Goal: Information Seeking & Learning: Check status

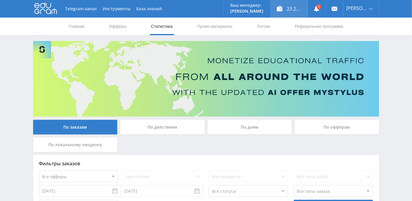
click at [301, 9] on div "23 237,01 ₽" at bounding box center [289, 9] width 37 height 18
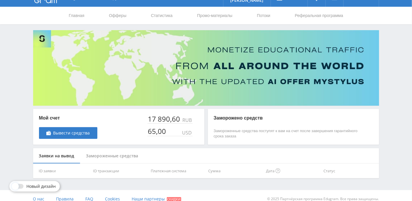
scroll to position [17, 0]
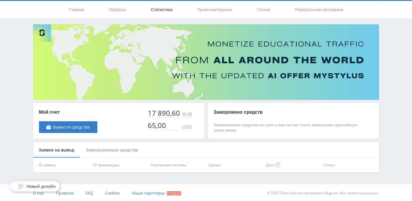
click at [161, 10] on link "Статистика" at bounding box center [161, 10] width 23 height 18
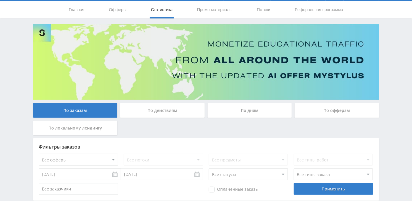
click at [256, 112] on div "По дням" at bounding box center [250, 110] width 84 height 15
click at [0, 0] on input "По дням" at bounding box center [0, 0] width 0 height 0
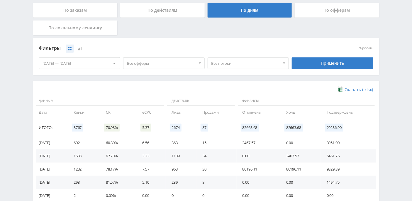
scroll to position [70, 0]
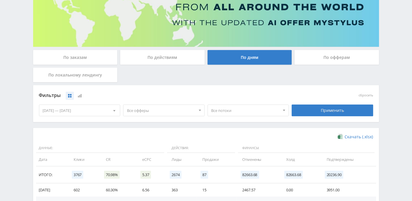
click at [274, 111] on span "Все потоки" at bounding box center [245, 110] width 69 height 11
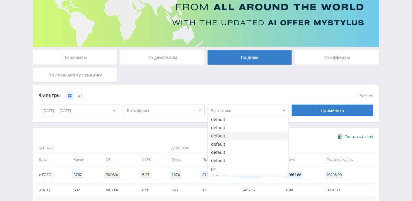
scroll to position [15, 0]
click at [90, 54] on div "По заказам" at bounding box center [75, 57] width 84 height 15
click at [0, 0] on input "По заказам" at bounding box center [0, 0] width 0 height 0
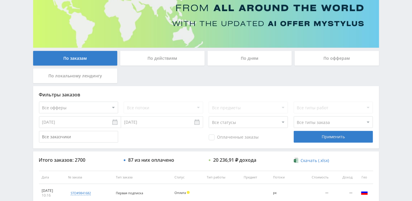
scroll to position [70, 0]
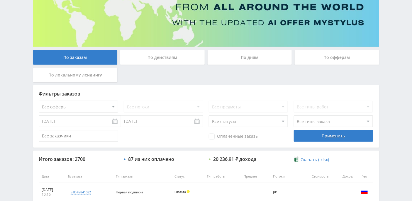
click at [284, 122] on select "Все статусы В аукционе В работе На гарантии Завершен Возврат Черновик" at bounding box center [248, 121] width 79 height 12
click at [209, 115] on select "Все статусы В аукционе В работе На гарантии Завершен Возврат Черновик" at bounding box center [248, 121] width 79 height 12
click at [335, 133] on div "Применить" at bounding box center [333, 136] width 79 height 12
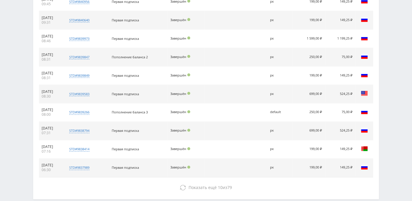
scroll to position [289, 0]
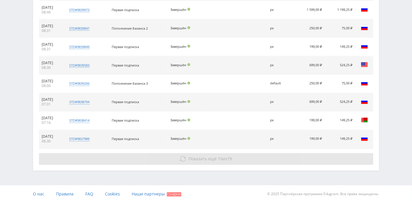
click at [227, 156] on span "Показать ещё 10 из 79" at bounding box center [209, 159] width 43 height 6
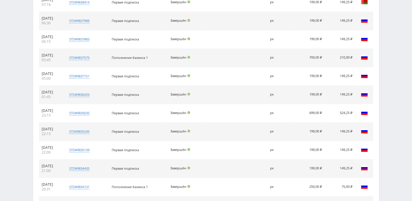
scroll to position [472, 0]
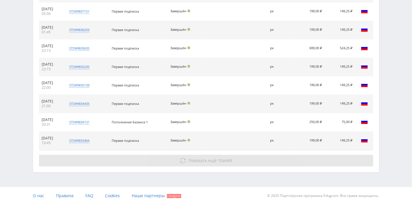
click at [225, 159] on span "Показать ещё 10 из 69" at bounding box center [209, 161] width 43 height 6
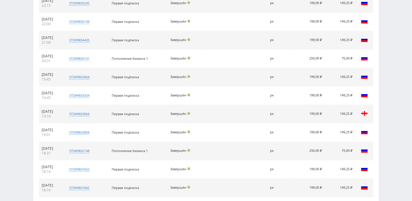
scroll to position [646, 0]
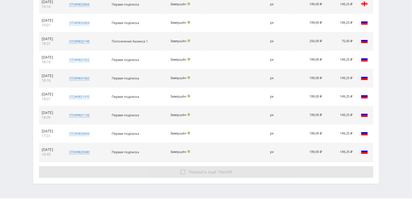
click at [225, 169] on span "Показать ещё 10 из 59" at bounding box center [209, 172] width 43 height 6
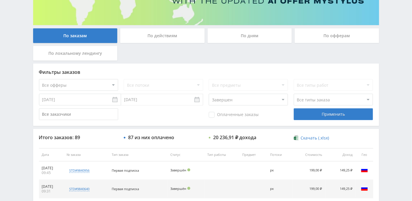
scroll to position [140, 0]
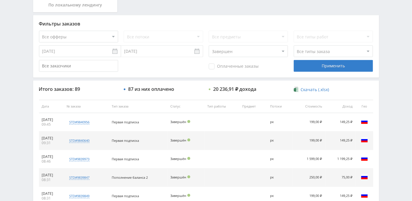
click at [283, 50] on select "Все статусы В аукционе В работе На гарантии Завершен Возврат Черновик" at bounding box center [248, 51] width 79 height 12
select select "-1"
click at [209, 45] on select "Все статусы В аукционе В работе На гарантии Завершен Возврат Черновик" at bounding box center [248, 51] width 79 height 12
click at [322, 66] on div "Применить" at bounding box center [333, 66] width 79 height 12
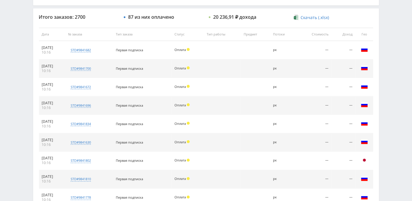
scroll to position [289, 0]
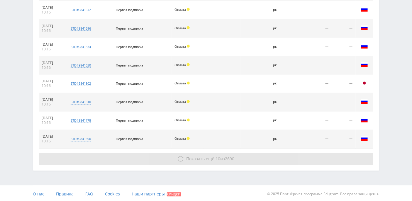
click at [231, 160] on span "2690" at bounding box center [229, 159] width 9 height 6
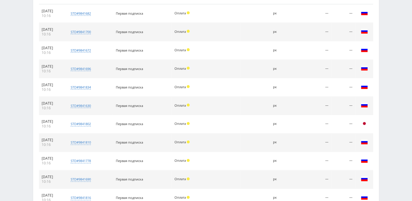
scroll to position [344, 0]
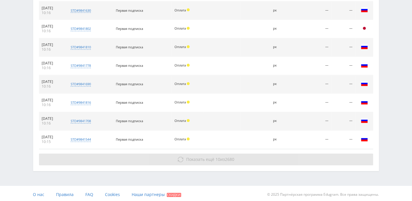
click at [213, 157] on span "Показать ещё" at bounding box center [200, 160] width 28 height 6
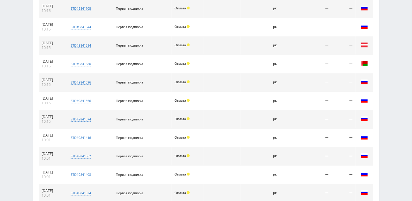
scroll to position [509, 0]
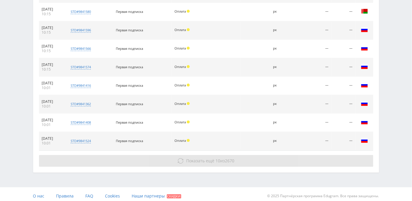
click at [226, 158] on span "2670" at bounding box center [229, 161] width 9 height 6
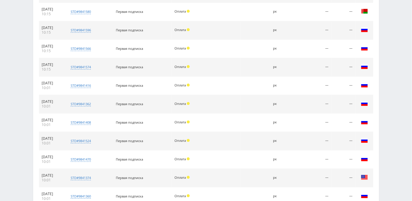
scroll to position [656, 0]
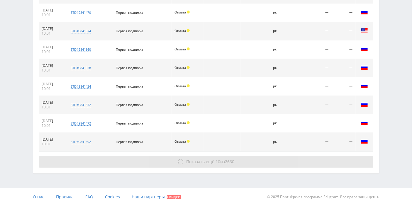
click at [223, 162] on button "Показать ещё 10 из 2660" at bounding box center [206, 162] width 334 height 12
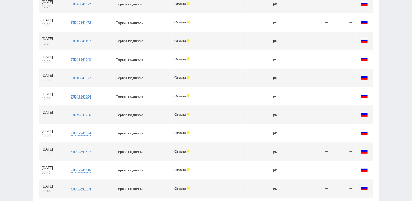
scroll to position [821, 0]
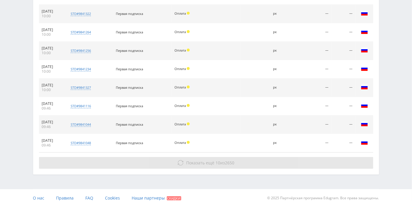
click at [229, 157] on button "Показать ещё 10 из 2650" at bounding box center [206, 163] width 334 height 12
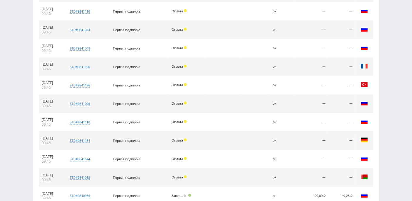
scroll to position [967, 0]
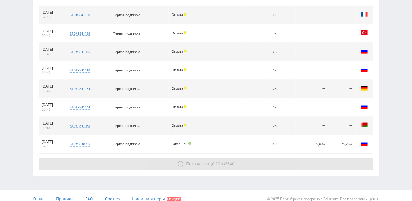
click at [228, 161] on span "2640" at bounding box center [229, 164] width 9 height 6
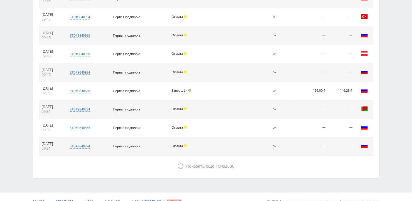
scroll to position [1132, 0]
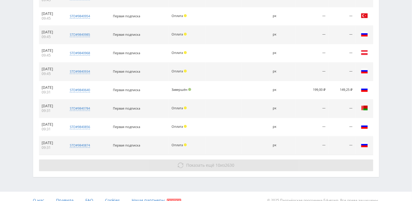
click at [215, 162] on span "10" at bounding box center [217, 165] width 5 height 6
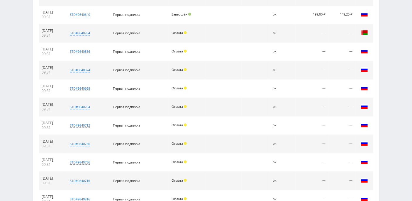
scroll to position [1261, 0]
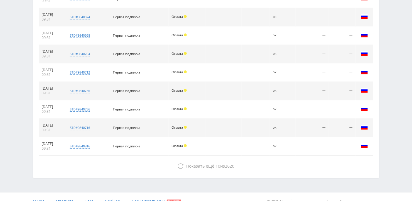
drag, startPoint x: 224, startPoint y: 155, endPoint x: 225, endPoint y: 147, distance: 8.8
click at [224, 163] on span "Показать ещё 10 из 2620" at bounding box center [210, 166] width 48 height 6
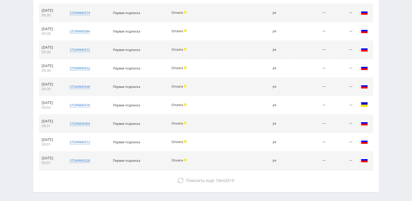
scroll to position [1426, 0]
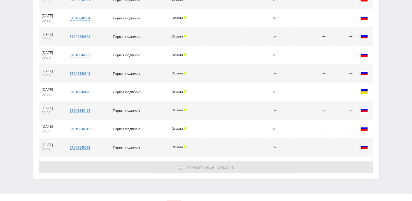
click at [223, 164] on span "Показать ещё 10 из 2610" at bounding box center [210, 167] width 48 height 6
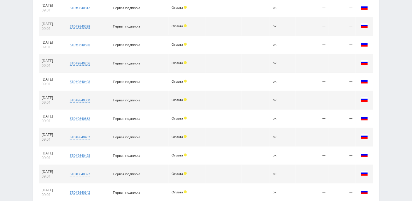
scroll to position [1591, 0]
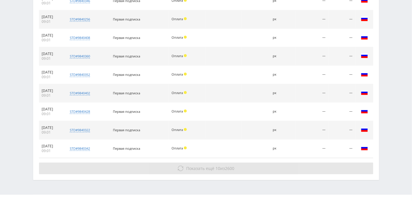
click at [235, 163] on button "Показать ещё 10 из 2600" at bounding box center [206, 169] width 334 height 12
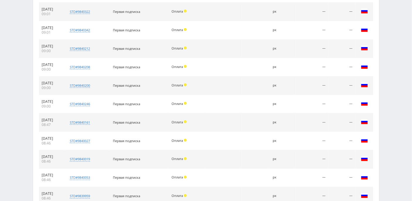
scroll to position [1756, 0]
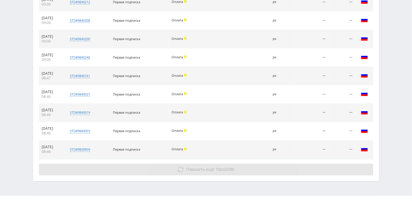
click at [220, 167] on span "Показать ещё 10 из 2590" at bounding box center [210, 170] width 48 height 6
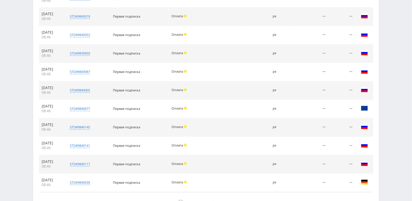
scroll to position [1884, 0]
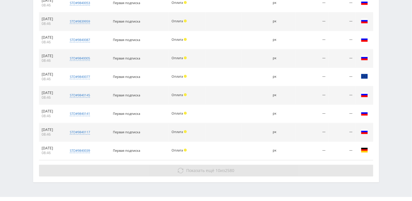
click at [223, 168] on span "Показать ещё 10 из 2580" at bounding box center [210, 171] width 48 height 6
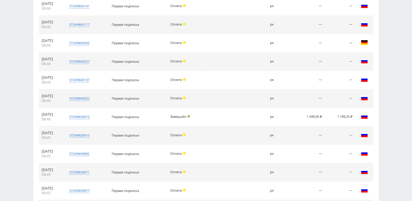
scroll to position [2031, 0]
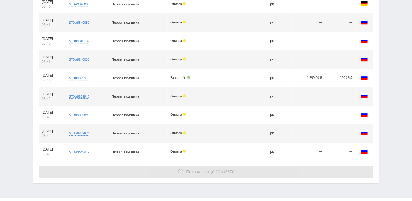
click at [209, 169] on span "Показать ещё" at bounding box center [200, 172] width 28 height 6
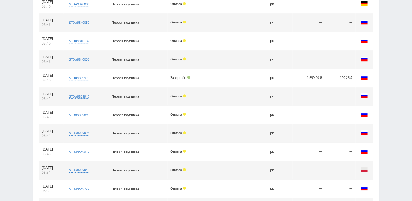
scroll to position [2177, 0]
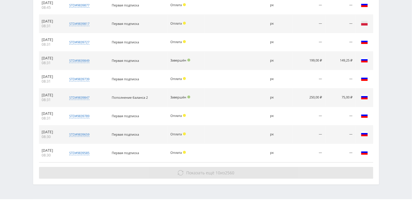
click at [211, 170] on span "Показать ещё" at bounding box center [200, 173] width 28 height 6
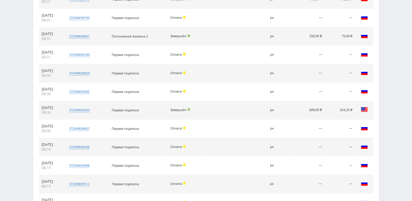
scroll to position [2343, 0]
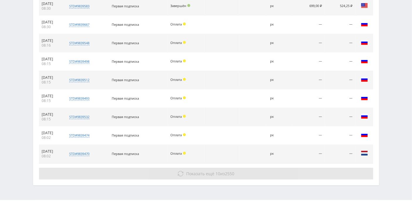
click at [220, 171] on span "Показать ещё 10 из 2550" at bounding box center [210, 174] width 48 height 6
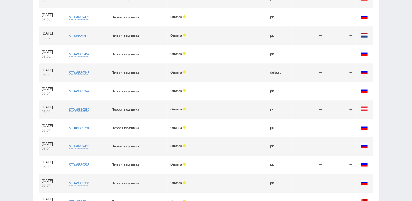
scroll to position [2508, 0]
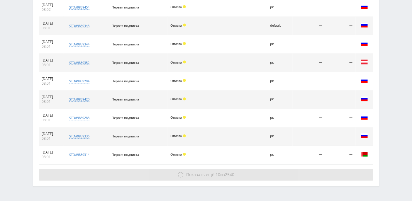
click at [223, 172] on span "Показать ещё 10 из 2540" at bounding box center [210, 175] width 48 height 6
click at [228, 172] on span "2540" at bounding box center [229, 175] width 9 height 6
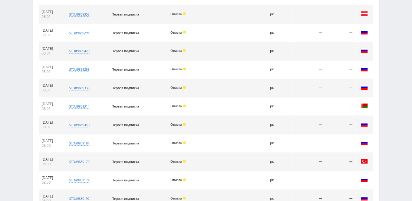
scroll to position [2599, 0]
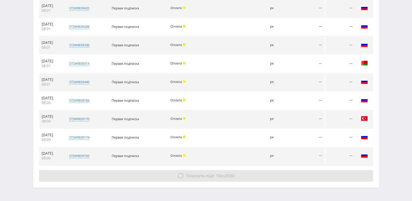
click at [220, 170] on button "Показать ещё 10 из 2530" at bounding box center [206, 176] width 334 height 12
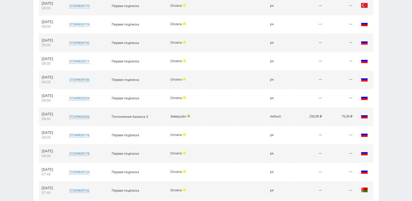
scroll to position [2764, 0]
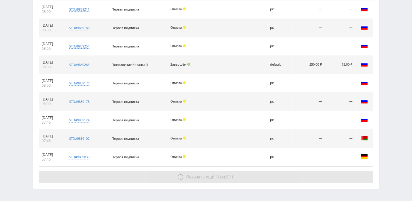
click at [224, 174] on span "Показать ещё 10 из 2510" at bounding box center [210, 177] width 48 height 6
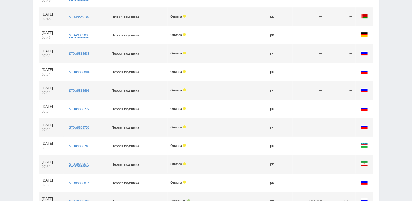
scroll to position [2948, 0]
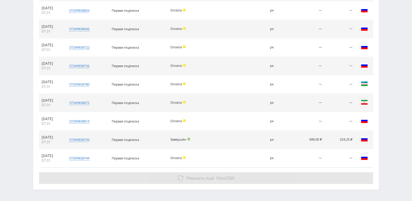
click at [220, 175] on span "Показать ещё 10 из 2500" at bounding box center [210, 178] width 48 height 6
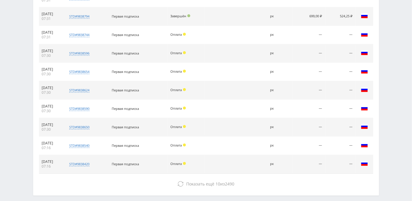
scroll to position [3076, 0]
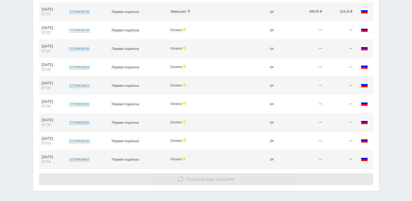
drag, startPoint x: 221, startPoint y: 157, endPoint x: 221, endPoint y: 143, distance: 13.8
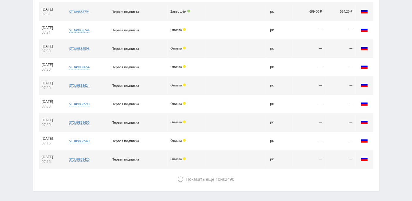
click at [221, 176] on span "Показать ещё 10 из 2490" at bounding box center [210, 179] width 48 height 6
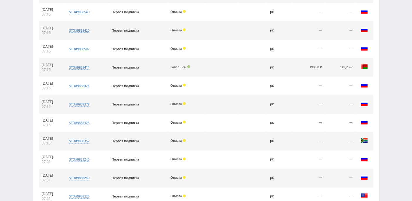
scroll to position [3241, 0]
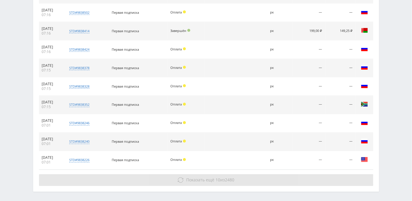
click at [221, 177] on span "Показать ещё 10 из 2480" at bounding box center [210, 180] width 48 height 6
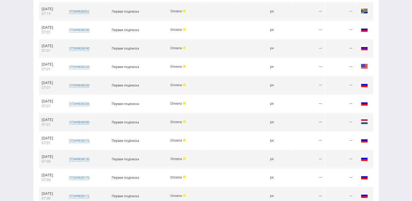
scroll to position [3406, 0]
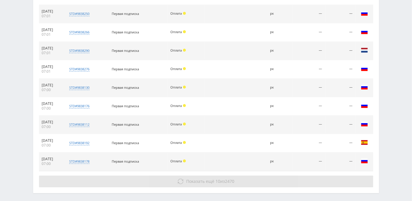
click at [223, 176] on button "Показать ещё 10 из 2470" at bounding box center [206, 182] width 334 height 12
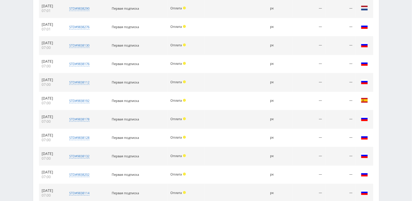
scroll to position [3571, 0]
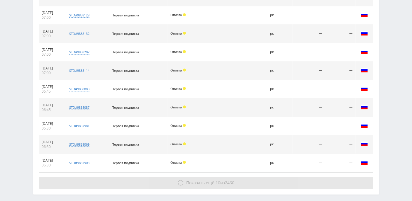
click at [222, 180] on span "Показать ещё 10 из 2460" at bounding box center [210, 183] width 48 height 6
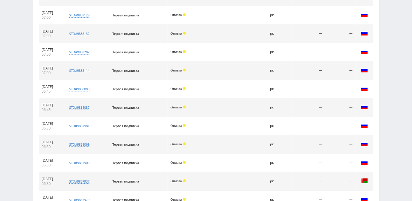
scroll to position [3736, 0]
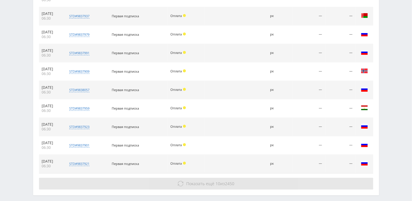
click at [219, 181] on span "Показать ещё 10 из 2450" at bounding box center [210, 184] width 48 height 6
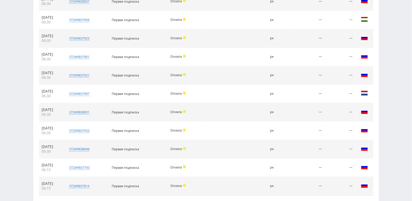
scroll to position [3846, 0]
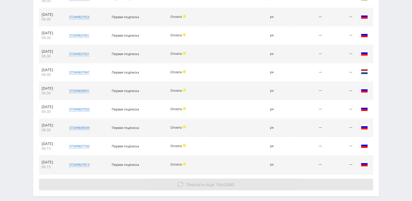
click at [218, 182] on span "10" at bounding box center [217, 185] width 5 height 6
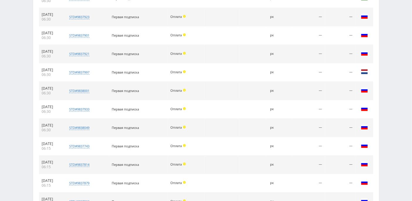
scroll to position [3993, 0]
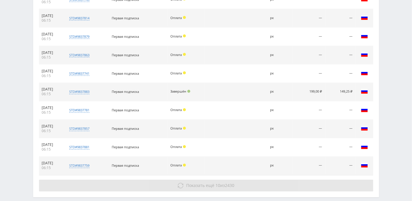
click at [221, 183] on span "Показать ещё 10 из 2430" at bounding box center [210, 186] width 48 height 6
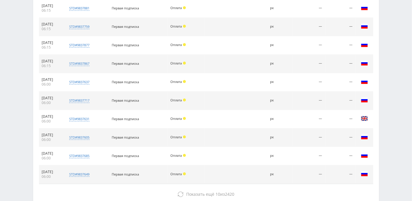
scroll to position [4140, 0]
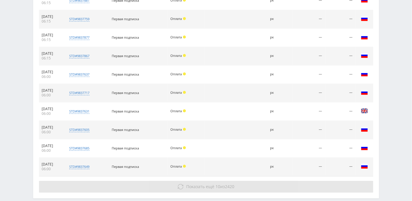
click at [213, 184] on span "Показать ещё" at bounding box center [200, 187] width 28 height 6
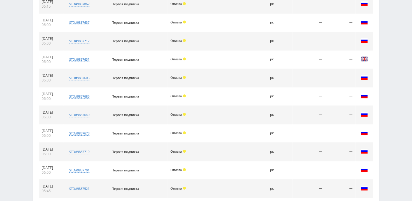
scroll to position [4250, 0]
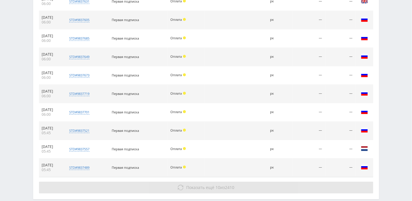
click at [218, 185] on span "10" at bounding box center [217, 188] width 5 height 6
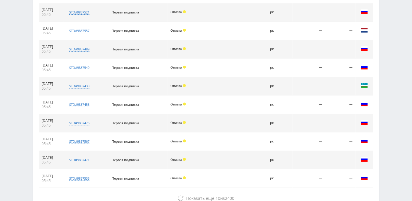
scroll to position [4378, 0]
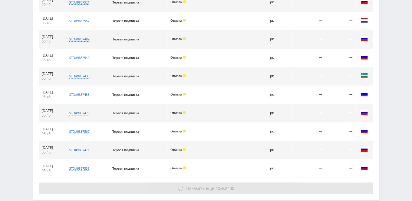
click at [213, 183] on button "Показать ещё 10 из 2400" at bounding box center [206, 189] width 334 height 12
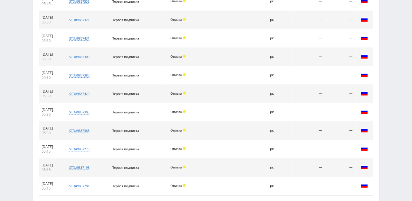
scroll to position [4561, 0]
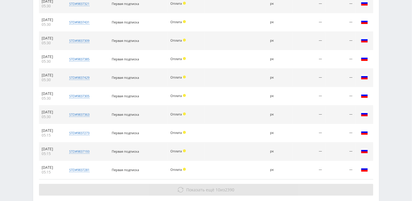
click at [216, 184] on button "Показать ещё 10 из 2390" at bounding box center [206, 190] width 334 height 12
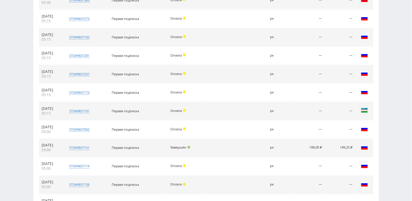
scroll to position [4708, 0]
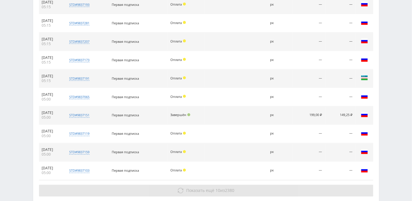
click at [219, 185] on button "Показать ещё 10 из 2380" at bounding box center [206, 191] width 334 height 12
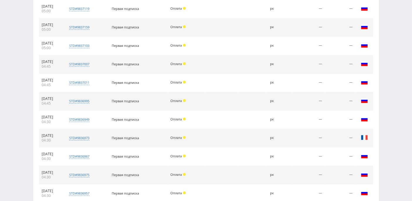
scroll to position [4891, 0]
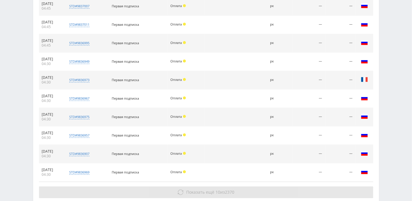
click at [220, 189] on span "Показать ещё 10 из 2370" at bounding box center [210, 192] width 48 height 6
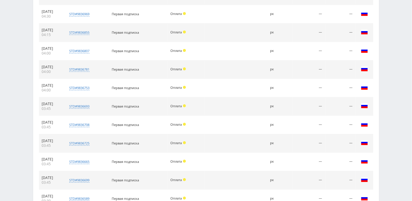
scroll to position [5075, 0]
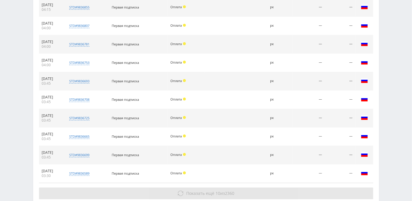
click at [226, 191] on span "2360" at bounding box center [229, 194] width 9 height 6
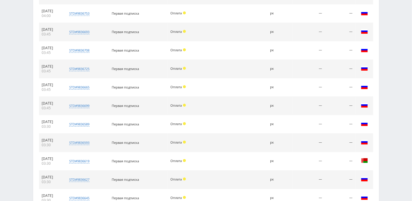
scroll to position [5240, 0]
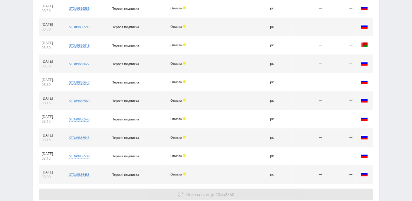
click at [224, 192] on span "Показать ещё 10 из 2350" at bounding box center [210, 195] width 48 height 6
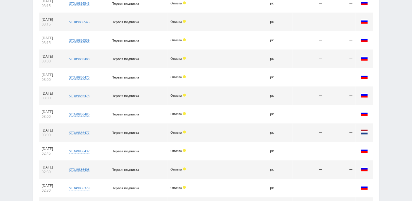
scroll to position [5405, 0]
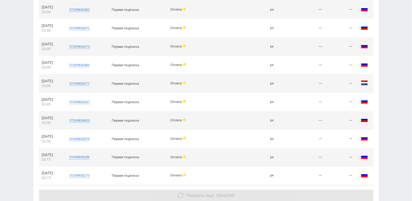
click at [221, 193] on span "Показать ещё 10 из 2340" at bounding box center [210, 196] width 48 height 6
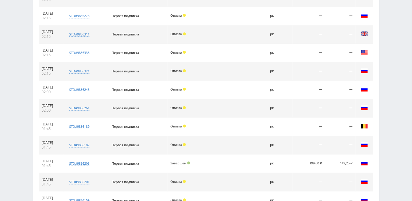
scroll to position [5588, 0]
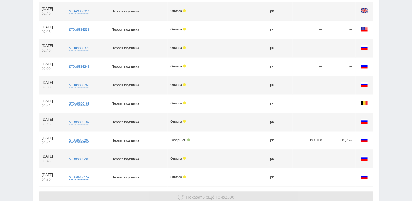
click at [227, 194] on span "2330" at bounding box center [229, 197] width 9 height 6
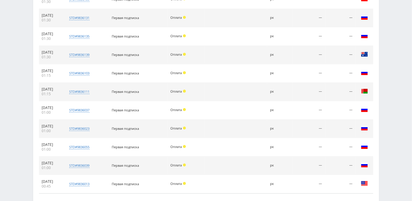
scroll to position [5772, 0]
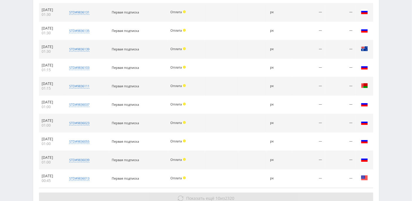
click at [227, 196] on span "2320" at bounding box center [229, 199] width 9 height 6
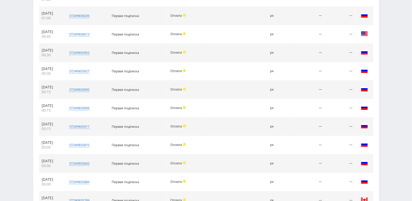
scroll to position [5937, 0]
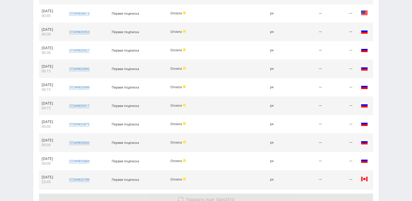
click at [220, 197] on span "Показать ещё 10 из 2310" at bounding box center [210, 200] width 48 height 6
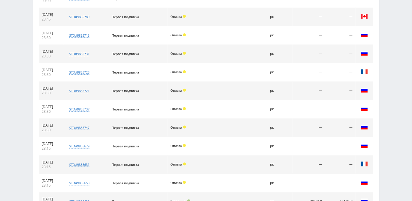
scroll to position [6120, 0]
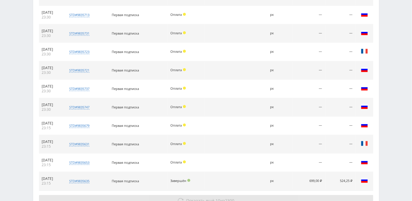
click at [221, 198] on span "Показать ещё 10 из 2300" at bounding box center [210, 201] width 48 height 6
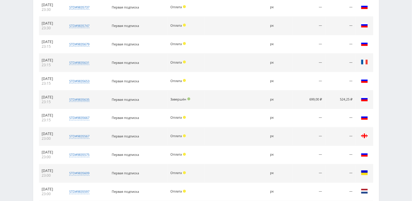
scroll to position [6285, 0]
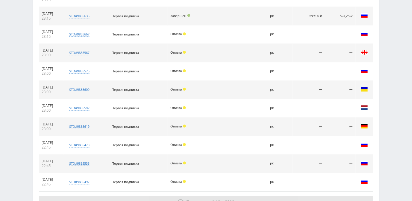
click at [220, 199] on span "Показать ещё 10 из 2290" at bounding box center [210, 202] width 48 height 6
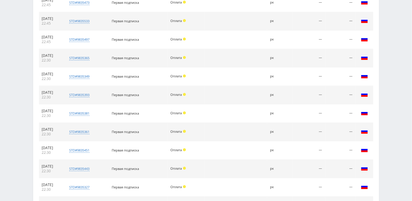
scroll to position [6450, 0]
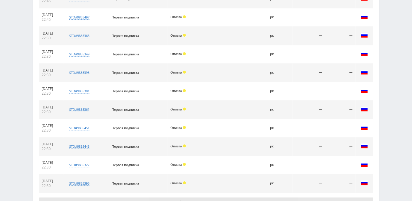
click at [215, 201] on span "10" at bounding box center [217, 204] width 5 height 6
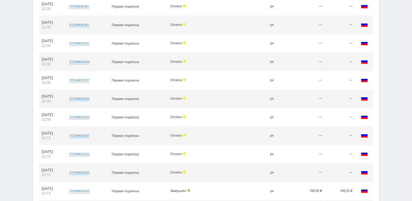
scroll to position [6579, 0]
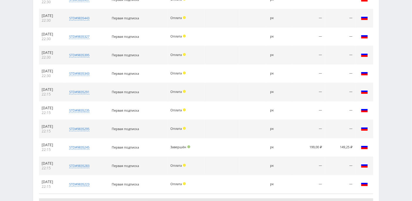
click at [218, 201] on span "10" at bounding box center [217, 204] width 5 height 6
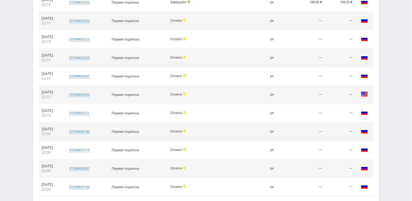
scroll to position [6725, 0]
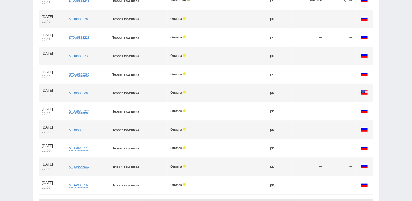
click at [225, 199] on button "Показать ещё 10 из 2260" at bounding box center [206, 205] width 334 height 12
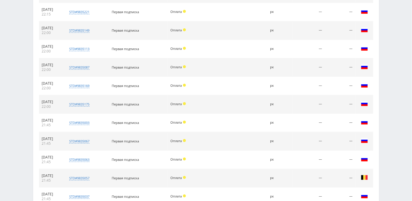
scroll to position [6835, 0]
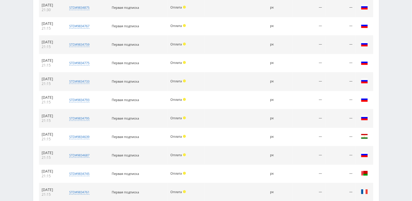
scroll to position [7147, 0]
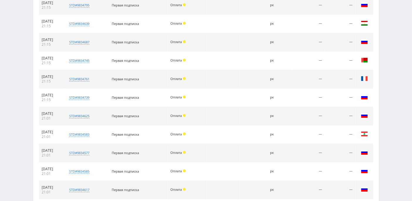
scroll to position [7294, 0]
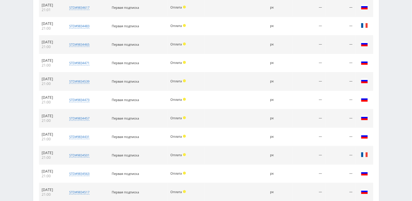
scroll to position [7459, 0]
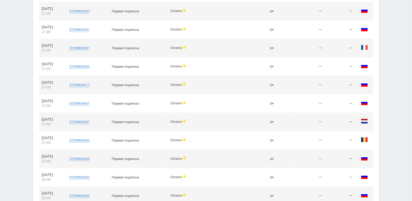
scroll to position [7605, 0]
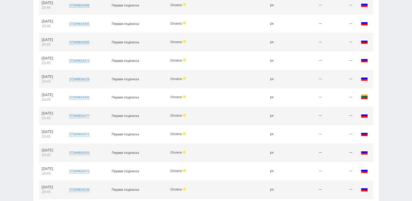
scroll to position [7752, 0]
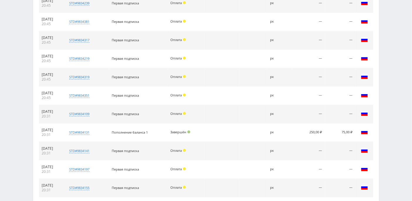
scroll to position [7899, 0]
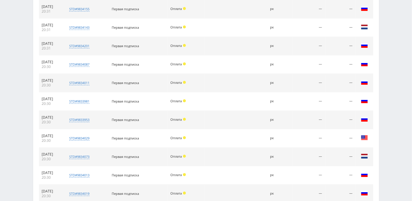
scroll to position [8082, 0]
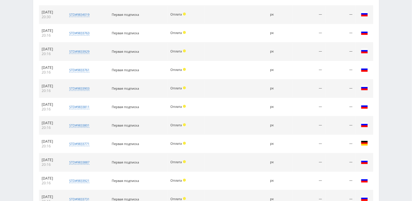
scroll to position [8247, 0]
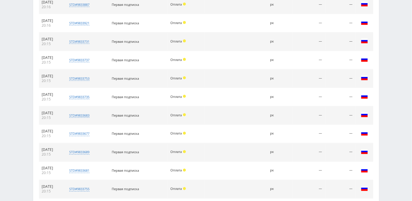
scroll to position [8431, 0]
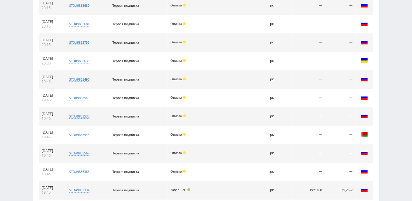
scroll to position [8596, 0]
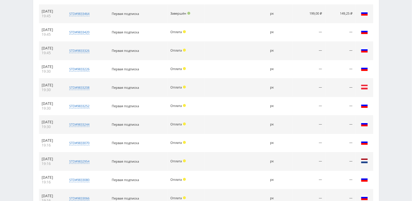
scroll to position [8779, 0]
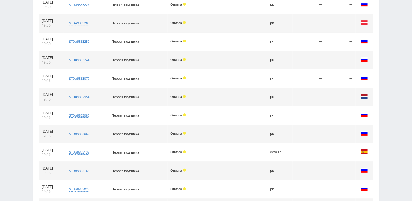
scroll to position [8926, 0]
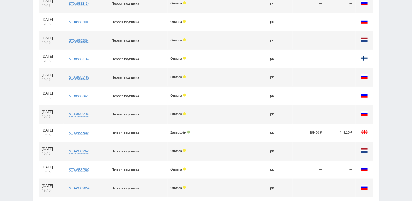
scroll to position [9109, 0]
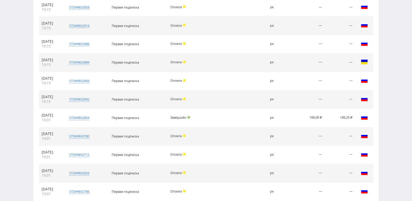
scroll to position [9256, 0]
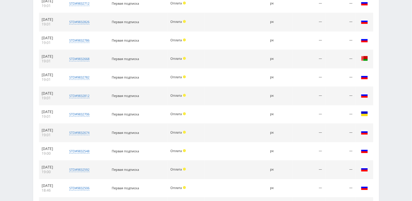
scroll to position [9384, 0]
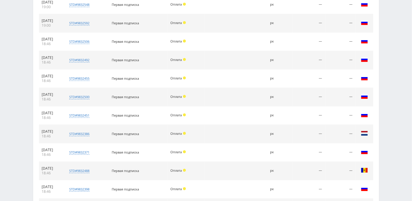
scroll to position [9567, 0]
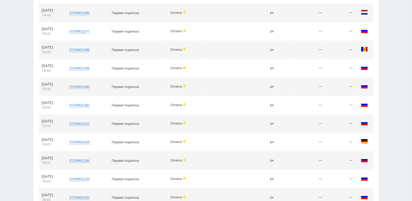
scroll to position [9732, 0]
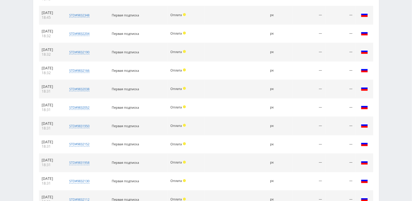
scroll to position [0, 0]
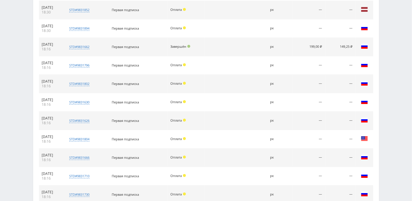
scroll to position [10283, 0]
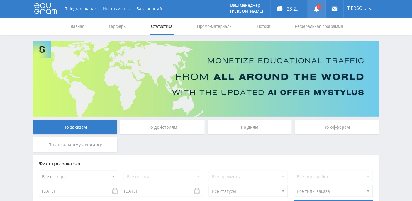
click at [325, 9] on link at bounding box center [317, 9] width 18 height 18
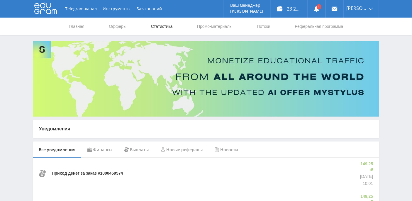
click at [158, 26] on link "Статистика" at bounding box center [161, 27] width 23 height 18
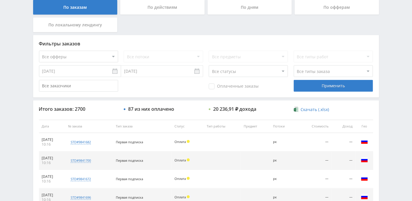
scroll to position [109, 0]
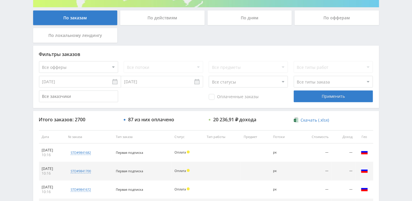
click at [237, 82] on select "Все статусы В аукционе В работе На гарантии Завершен Возврат Черновик" at bounding box center [248, 82] width 79 height 12
click at [209, 76] on select "Все статусы В аукционе В работе На гарантии Завершен Возврат Черновик" at bounding box center [248, 82] width 79 height 12
click at [318, 96] on div "Применить" at bounding box center [333, 97] width 79 height 12
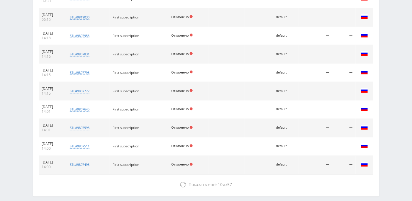
scroll to position [289, 0]
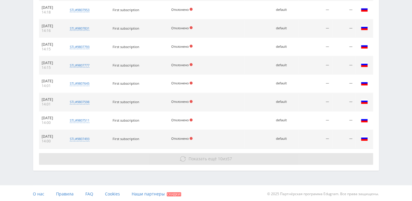
click at [206, 162] on button "Показать ещё 10 из 57" at bounding box center [206, 159] width 334 height 12
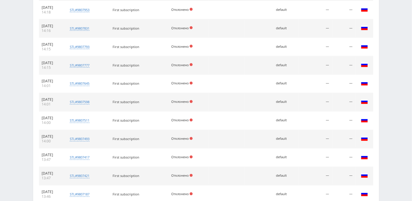
scroll to position [454, 0]
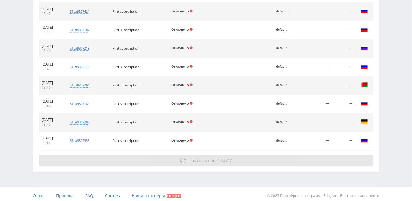
click at [206, 158] on span "Показать ещё" at bounding box center [202, 161] width 28 height 6
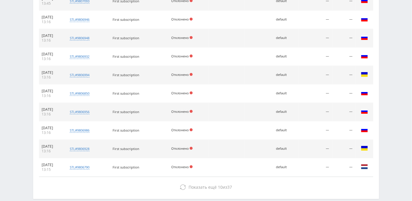
scroll to position [637, 0]
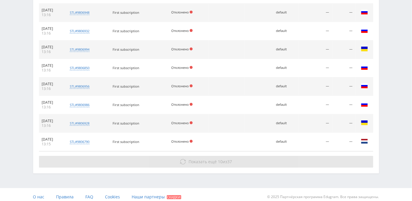
click at [205, 161] on button "Показать ещё 10 из 37" at bounding box center [206, 162] width 334 height 12
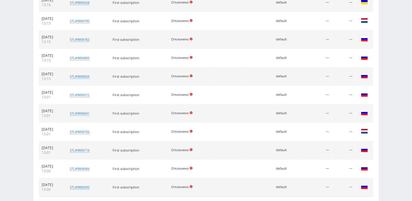
scroll to position [802, 0]
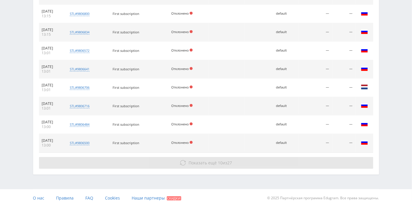
click at [212, 160] on span "Показать ещё" at bounding box center [202, 163] width 28 height 6
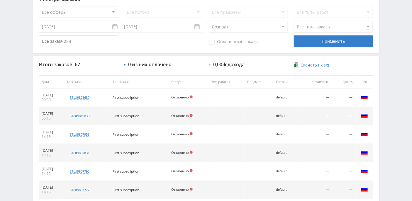
scroll to position [157, 0]
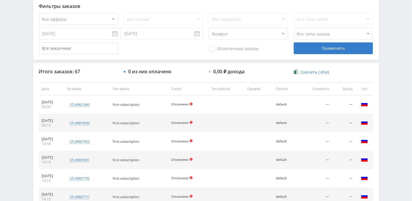
click at [283, 33] on select "Все статусы В аукционе В работе На гарантии Завершен Возврат Черновик" at bounding box center [248, 34] width 79 height 12
click at [209, 28] on select "Все статусы В аукционе В работе На гарантии Завершен Возврат Черновик" at bounding box center [248, 34] width 79 height 12
click at [325, 47] on div "Применить" at bounding box center [333, 49] width 79 height 12
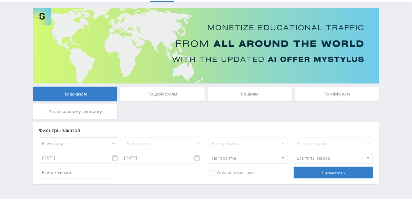
scroll to position [48, 0]
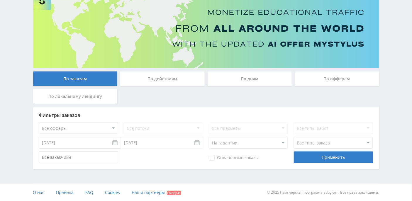
click at [283, 144] on select "Все статусы В аукционе В работе На гарантии Завершен Возврат Черновик" at bounding box center [248, 143] width 79 height 12
select select "1"
click at [209, 137] on select "Все статусы В аукционе В работе На гарантии Завершен Возврат Черновик" at bounding box center [248, 143] width 79 height 12
click at [327, 164] on div "Фильтры заказов Все офферы MyStylus MyStylus - Revshare Кэмп Studybay Автор24 S…" at bounding box center [206, 138] width 346 height 62
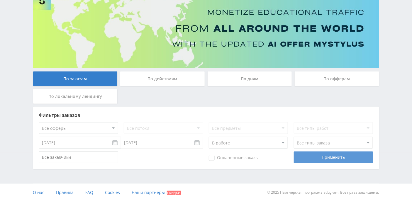
click at [324, 158] on div "Применить" at bounding box center [333, 158] width 79 height 12
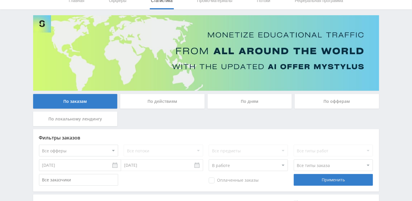
scroll to position [0, 0]
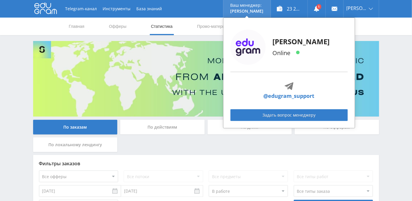
click at [258, 6] on p "Ваш менеджер:" at bounding box center [246, 5] width 33 height 5
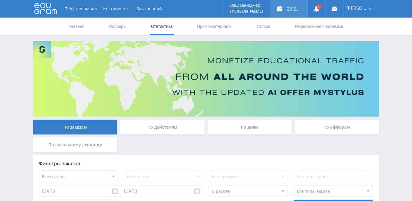
click at [289, 8] on div "23 237,01 ₽" at bounding box center [289, 9] width 37 height 18
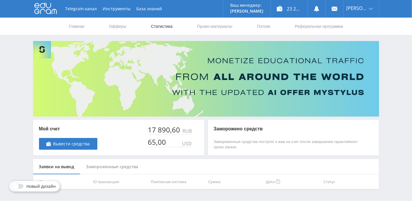
click at [164, 27] on link "Статистика" at bounding box center [161, 27] width 23 height 18
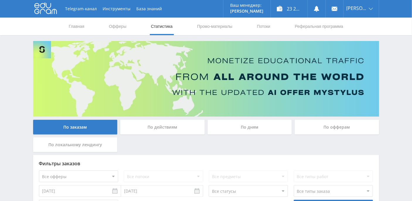
click at [251, 128] on div "По дням" at bounding box center [250, 127] width 84 height 15
click at [0, 0] on input "По дням" at bounding box center [0, 0] width 0 height 0
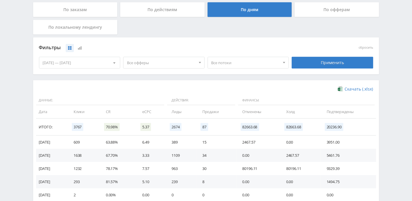
scroll to position [182, 0]
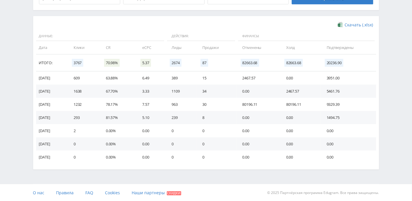
click at [230, 77] on td "15" at bounding box center [216, 78] width 40 height 13
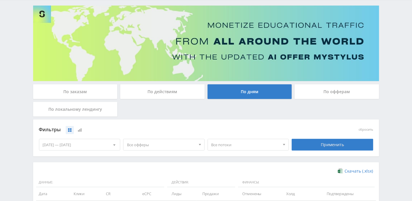
scroll to position [0, 0]
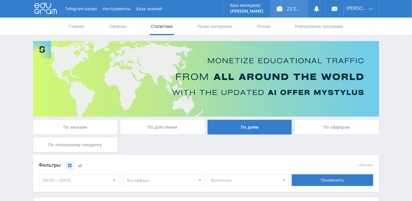
click at [300, 9] on div "23 237,01 ₽" at bounding box center [289, 9] width 37 height 18
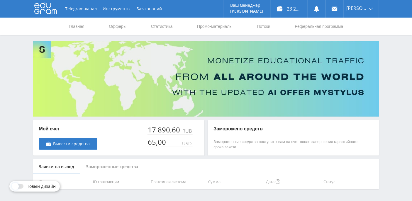
click at [152, 142] on div "65,00" at bounding box center [157, 142] width 20 height 8
click at [159, 142] on div "65,00" at bounding box center [157, 142] width 20 height 8
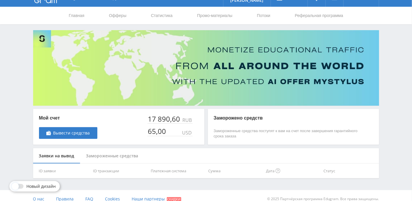
scroll to position [17, 0]
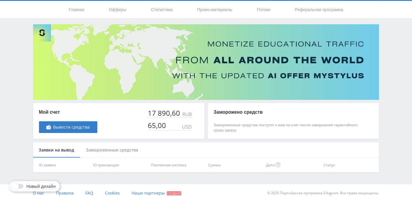
click at [128, 149] on div "Замороженные средства" at bounding box center [112, 150] width 64 height 16
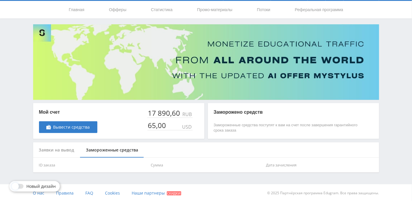
click at [67, 151] on div "Заявки на вывод" at bounding box center [56, 150] width 47 height 16
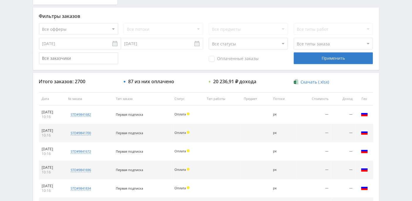
scroll to position [118, 0]
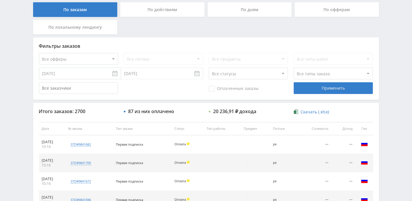
click at [246, 74] on select "Все статусы В аукционе В работе На гарантии Завершен Возврат Черновик" at bounding box center [248, 74] width 79 height 12
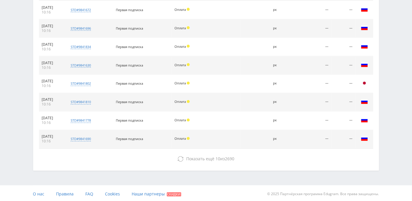
scroll to position [85, 0]
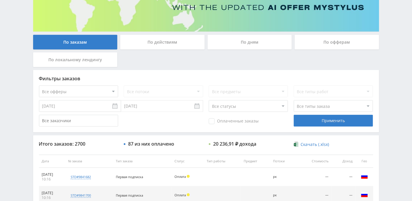
click at [330, 103] on select "Все типы заказа [PERSON_NAME] Новый заказ" at bounding box center [333, 106] width 79 height 12
click at [112, 92] on select "Все офферы MyStylus MyStylus - Revshare Кэмп Studybay Автор24 Studybay [GEOGRAP…" at bounding box center [78, 92] width 79 height 12
select select "339"
click at [316, 117] on div "Применить" at bounding box center [333, 121] width 79 height 12
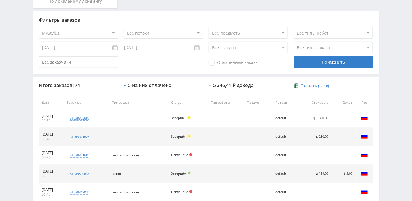
scroll to position [163, 0]
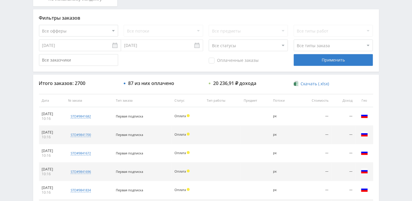
scroll to position [111, 0]
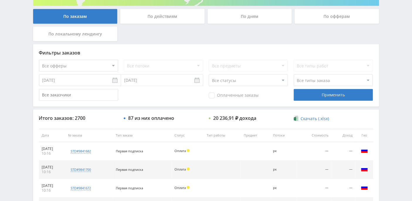
click at [115, 65] on select "Все офферы MyStylus MyStylus - Revshare Кэмп Studybay Автор24 Studybay Brazil S…" at bounding box center [78, 66] width 79 height 12
select select "339"
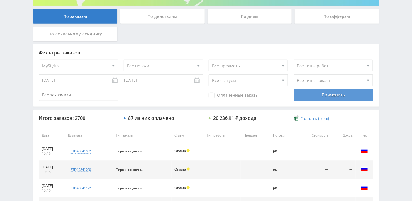
click at [317, 96] on div "Применить" at bounding box center [333, 95] width 79 height 12
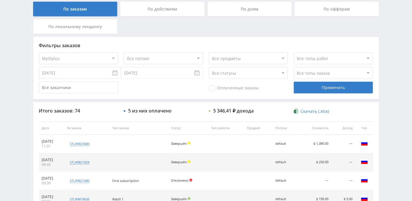
scroll to position [157, 0]
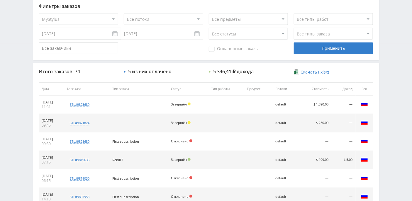
click at [191, 104] on span at bounding box center [189, 104] width 3 height 3
click at [208, 62] on div "Фильтры заказов Все офферы MyStylus MyStylus - Revshare Кэмп Studybay Автор24 S…" at bounding box center [206, 150] width 346 height 305
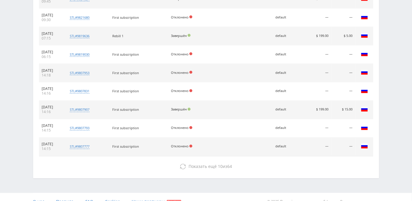
scroll to position [289, 0]
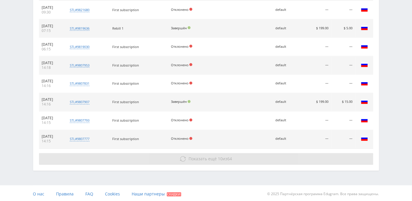
click at [202, 159] on span "Показать ещё" at bounding box center [202, 159] width 28 height 6
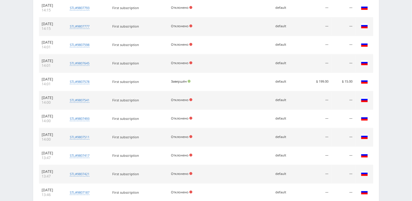
scroll to position [472, 0]
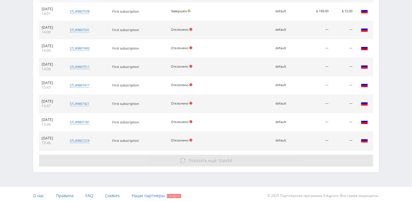
click at [219, 162] on button "Показать ещё 10 из 54" at bounding box center [206, 161] width 334 height 12
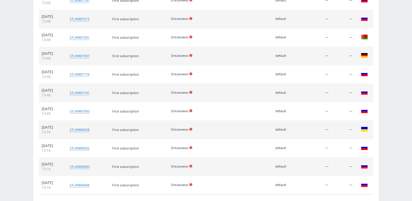
scroll to position [637, 0]
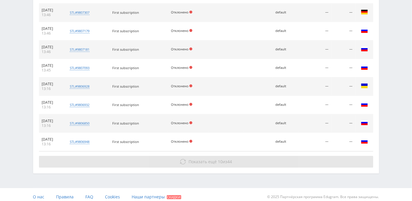
click at [218, 159] on span "10" at bounding box center [220, 162] width 5 height 6
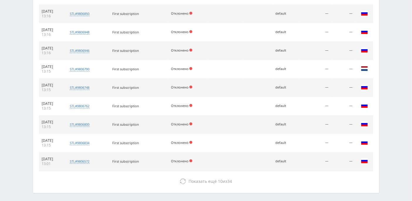
scroll to position [766, 0]
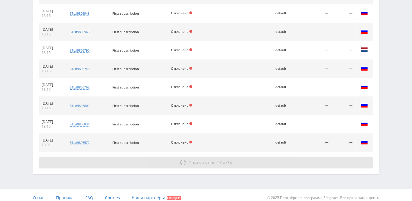
click at [218, 160] on span "10" at bounding box center [220, 163] width 5 height 6
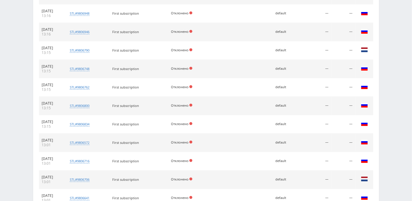
scroll to position [949, 0]
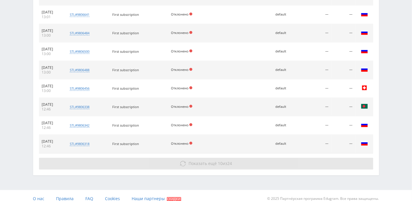
click at [218, 161] on span "10" at bounding box center [220, 164] width 5 height 6
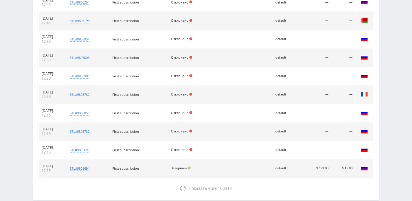
scroll to position [1132, 0]
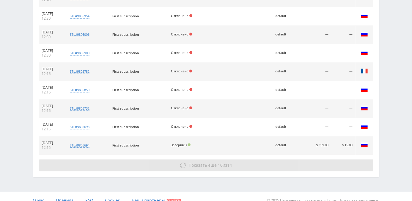
click at [214, 162] on span "Показать ещё" at bounding box center [202, 165] width 28 height 6
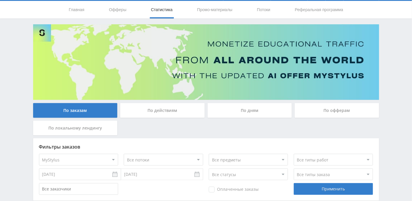
scroll to position [0, 0]
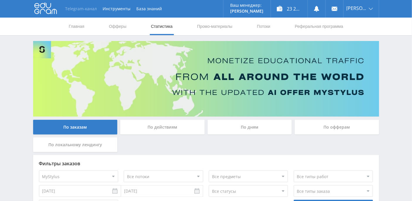
click at [81, 9] on link "Telegram-канал" at bounding box center [81, 9] width 38 height 18
click at [214, 27] on link "Промо-материалы" at bounding box center [214, 27] width 36 height 18
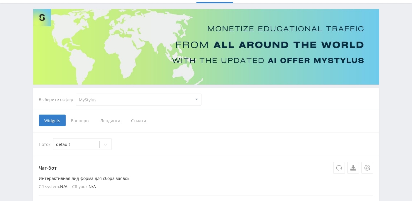
scroll to position [39, 0]
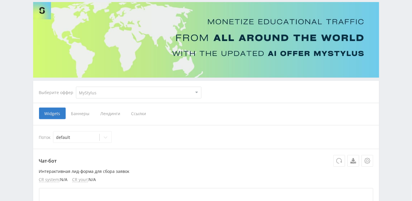
click at [136, 110] on span "Ссылки" at bounding box center [139, 114] width 26 height 12
click at [0, 0] on input "Ссылки" at bounding box center [0, 0] width 0 height 0
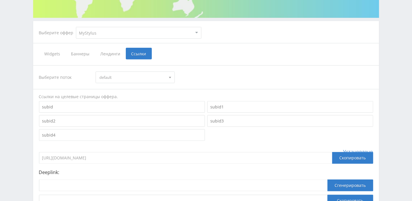
scroll to position [117, 0]
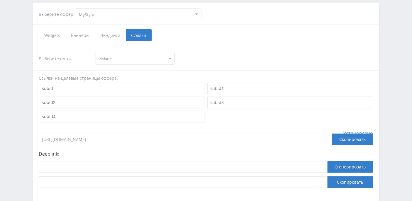
click at [97, 16] on select "MyStylus MyStylus - Revshare Кэмп Studybay Автор24 Studybay Brazil Study AI (Re…" at bounding box center [138, 15] width 125 height 12
select select "376"
click at [76, 9] on select "MyStylus MyStylus - Revshare Кэмп Studybay Автор24 Studybay Brazil Study AI (Re…" at bounding box center [138, 15] width 125 height 12
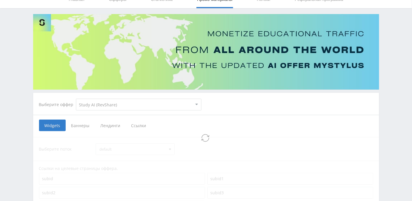
select select "376"
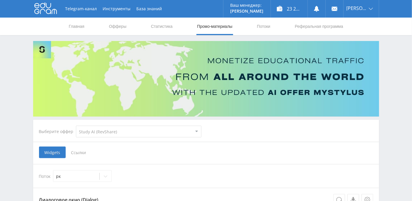
click at [84, 150] on span "Ссылки" at bounding box center [79, 153] width 26 height 12
click at [0, 0] on input "Ссылки" at bounding box center [0, 0] width 0 height 0
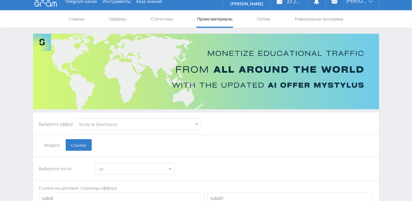
scroll to position [78, 0]
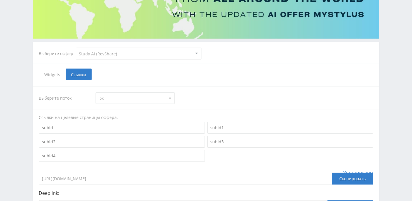
click at [170, 98] on span at bounding box center [170, 99] width 2 height 3
click at [197, 95] on div "Выберите поток рк рк default" at bounding box center [206, 98] width 334 height 12
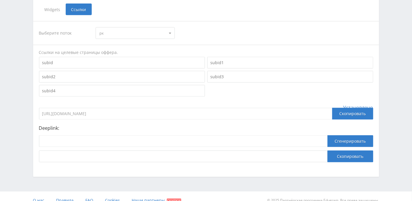
scroll to position [72, 0]
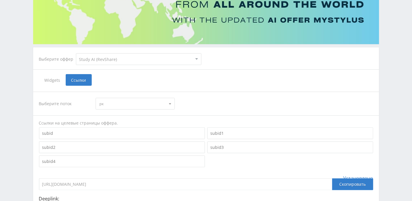
click at [110, 105] on span "рк" at bounding box center [132, 103] width 66 height 11
click at [194, 82] on div "Widgets Ссылки" at bounding box center [206, 80] width 334 height 12
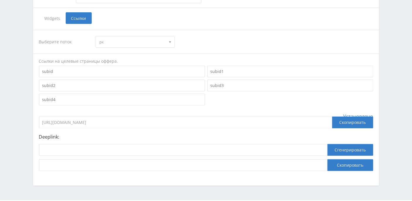
scroll to position [150, 0]
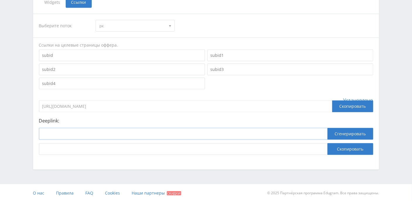
click at [101, 134] on input at bounding box center [183, 134] width 288 height 12
paste input "https://study24.ai/"
type input "https://study24.ai/"
click at [169, 107] on input "https://eduforms.org/?rid=5235d6e2c9d48b45" at bounding box center [185, 107] width 293 height 12
click at [147, 91] on div "Выберите поток рк рк default Ссылки на целевые страницы оффера. Установлено htt…" at bounding box center [206, 84] width 334 height 141
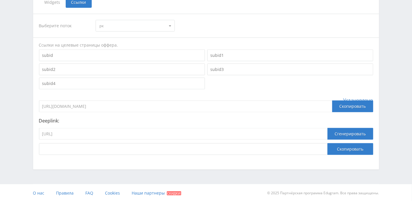
click at [72, 53] on input at bounding box center [122, 56] width 166 height 12
drag, startPoint x: 254, startPoint y: 150, endPoint x: 36, endPoint y: 150, distance: 218.4
click at [36, 150] on div "Выберите поток рк рк default Ссылки на целевые страницы оффера. кр Установлено …" at bounding box center [206, 84] width 346 height 153
click at [74, 57] on input "кр" at bounding box center [122, 56] width 166 height 12
type input "к"
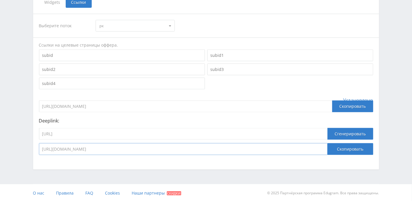
drag, startPoint x: 206, startPoint y: 150, endPoint x: 42, endPoint y: 149, distance: 164.2
click at [42, 149] on input "https://eduforms.org/?rid=5235d6e2c9d48b45&ulp=https%3A%2F%2Fstudy24.ai" at bounding box center [183, 149] width 288 height 12
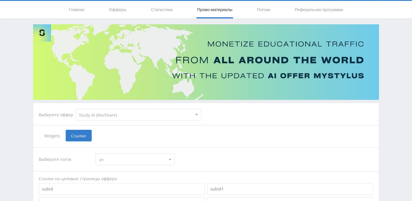
scroll to position [0, 0]
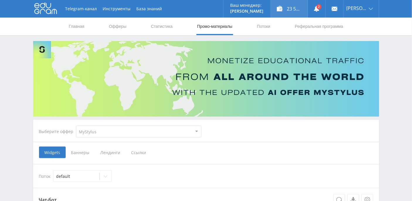
click at [299, 10] on div "23 535,51 ₽" at bounding box center [289, 9] width 37 height 18
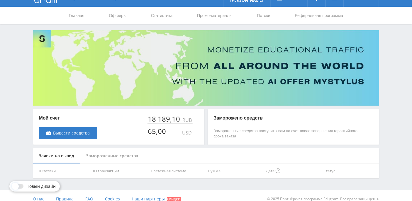
scroll to position [17, 0]
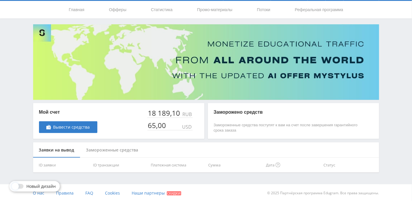
click at [128, 152] on div "Замороженные средства" at bounding box center [112, 150] width 64 height 16
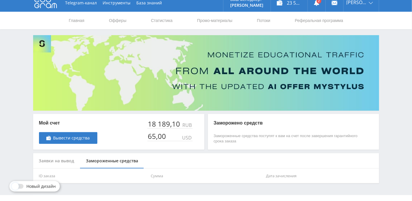
scroll to position [0, 0]
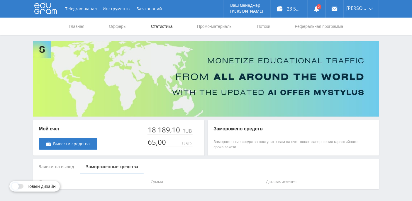
click at [158, 27] on link "Статистика" at bounding box center [161, 27] width 23 height 18
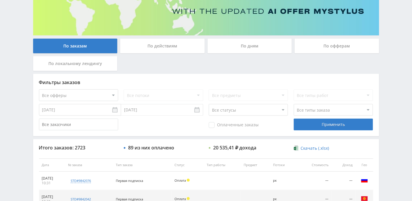
scroll to position [118, 0]
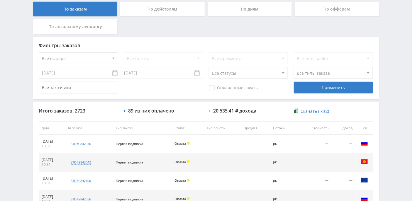
click at [260, 6] on div "По дням" at bounding box center [250, 9] width 84 height 15
click at [0, 0] on input "По дням" at bounding box center [0, 0] width 0 height 0
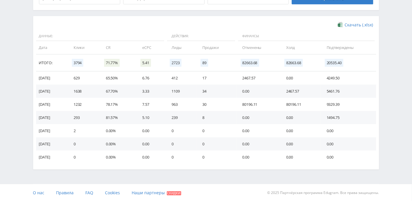
scroll to position [103, 0]
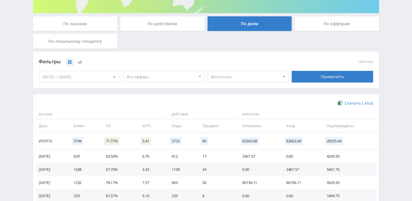
click at [250, 76] on span "Все потоки" at bounding box center [245, 76] width 69 height 11
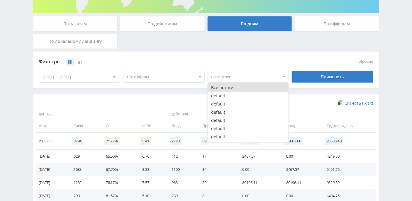
click at [170, 76] on span "Все офферы" at bounding box center [161, 76] width 69 height 11
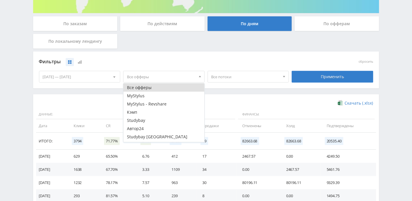
click at [109, 80] on div at bounding box center [114, 76] width 11 height 11
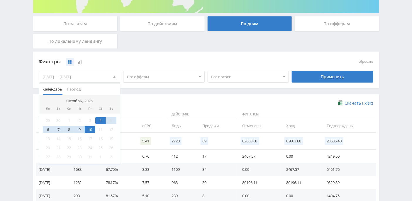
click at [151, 78] on span "Все офферы" at bounding box center [161, 76] width 69 height 11
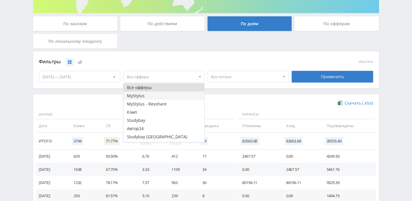
click at [144, 96] on button "MyStylus" at bounding box center [163, 96] width 81 height 8
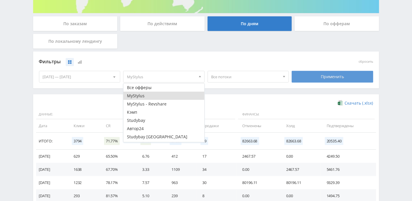
click at [325, 78] on div "Применить" at bounding box center [332, 77] width 81 height 12
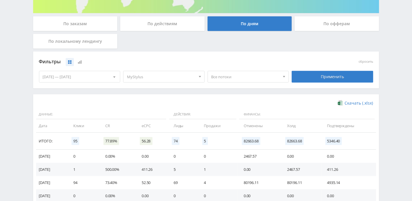
click at [197, 77] on div at bounding box center [200, 76] width 9 height 11
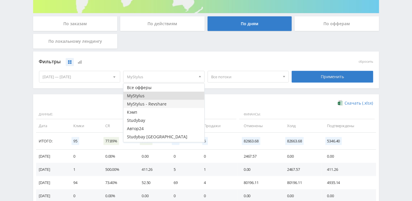
click at [179, 104] on button "MyStylus - Revshare" at bounding box center [163, 104] width 81 height 8
click at [228, 57] on div "Фильтры" at bounding box center [164, 61] width 250 height 9
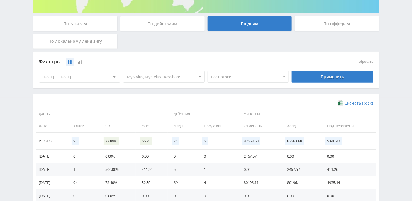
click at [182, 79] on span "MyStylus, MyStylus - Revshare" at bounding box center [161, 76] width 69 height 11
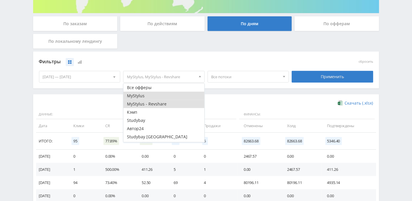
click at [156, 95] on button "MyStylus" at bounding box center [163, 96] width 81 height 8
click at [156, 103] on button "MyStylus - Revshare" at bounding box center [163, 104] width 81 height 8
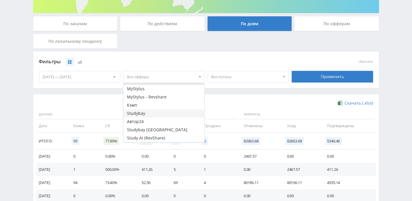
scroll to position [0, 0]
click at [154, 138] on button "Study AI (RevShare)" at bounding box center [163, 138] width 81 height 8
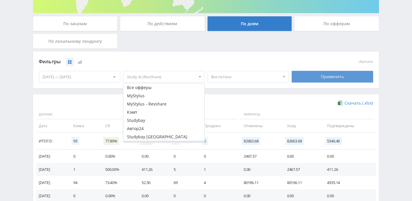
click at [324, 77] on div "Применить" at bounding box center [332, 77] width 81 height 12
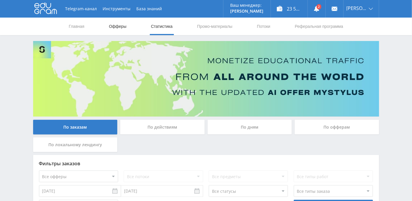
click at [117, 25] on link "Офферы" at bounding box center [117, 27] width 19 height 18
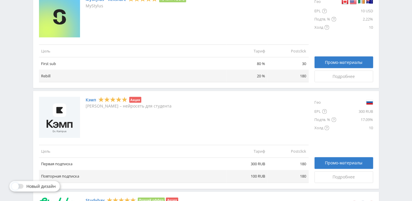
scroll to position [274, 0]
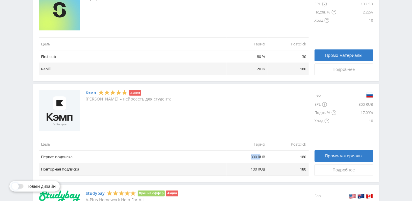
drag, startPoint x: 254, startPoint y: 155, endPoint x: 261, endPoint y: 155, distance: 6.4
click at [261, 155] on td "300 RUB" at bounding box center [247, 157] width 41 height 13
click at [206, 132] on div "Кэмп Акция Кэмп – нейросеть для студента [PERSON_NAME] Postclick Первая подписк…" at bounding box center [174, 133] width 270 height 86
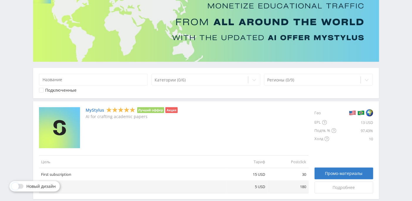
scroll to position [0, 0]
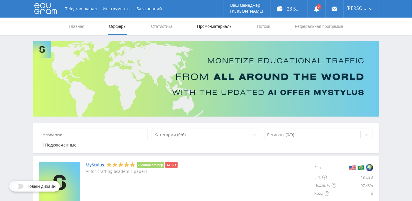
click at [207, 26] on link "Промо-материалы" at bounding box center [214, 27] width 36 height 18
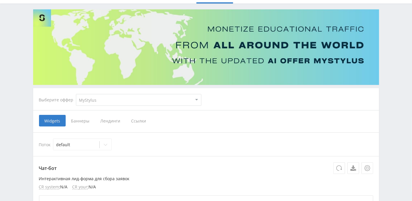
scroll to position [39, 0]
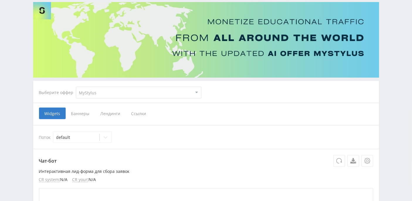
click at [198, 93] on select "MyStylus MyStylus - Revshare Кэмп Studybay Автор24 Studybay [GEOGRAPHIC_DATA] S…" at bounding box center [138, 93] width 125 height 12
select select "340"
click at [76, 87] on select "MyStylus MyStylus - Revshare Кэмп Studybay Автор24 Studybay [GEOGRAPHIC_DATA] S…" at bounding box center [138, 93] width 125 height 12
select select "340"
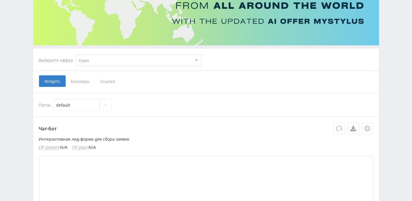
scroll to position [78, 0]
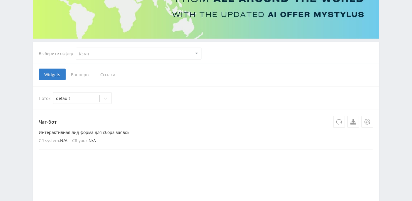
click at [109, 74] on span "Ссылки" at bounding box center [108, 75] width 26 height 12
click at [0, 0] on input "Ссылки" at bounding box center [0, 0] width 0 height 0
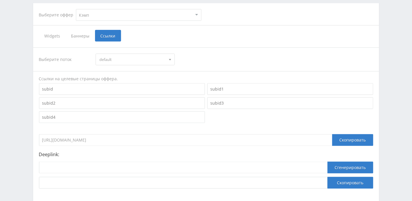
scroll to position [150, 0]
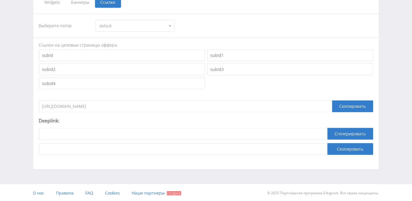
drag, startPoint x: 147, startPoint y: 107, endPoint x: 38, endPoint y: 106, distance: 108.8
click at [38, 106] on div "Выберите поток default default Ссылки на целевые страницы оффера. [URL][DOMAIN_…" at bounding box center [206, 84] width 346 height 153
click at [147, 106] on input "[URL][DOMAIN_NAME]" at bounding box center [185, 107] width 293 height 12
click at [139, 130] on input at bounding box center [183, 134] width 288 height 12
paste input "[URL][DOMAIN_NAME]"
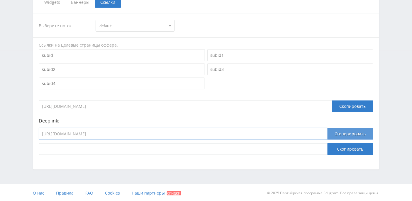
type input "[URL][DOMAIN_NAME]"
click at [339, 132] on button "Сгенерировать" at bounding box center [350, 134] width 46 height 12
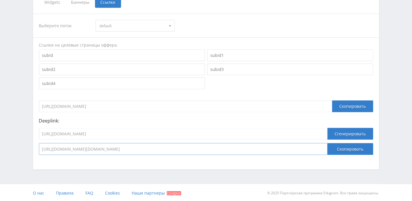
drag, startPoint x: 277, startPoint y: 149, endPoint x: 35, endPoint y: 146, distance: 242.5
click at [35, 146] on div "Выберите поток default default Ссылки на целевые страницы оффера. [URL][DOMAIN_…" at bounding box center [206, 84] width 346 height 153
drag, startPoint x: 144, startPoint y: 133, endPoint x: 10, endPoint y: 134, distance: 134.0
click at [10, 134] on div "Telegram-канал Инструменты База знаний Ваш менеджер: [PERSON_NAME] Alex Online …" at bounding box center [206, 26] width 412 height 352
paste input "[URL]"
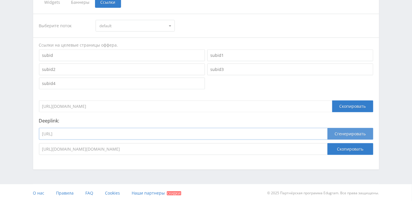
type input "[URL]"
click at [350, 134] on button "Сгенерировать" at bounding box center [350, 134] width 46 height 12
drag, startPoint x: 226, startPoint y: 152, endPoint x: 26, endPoint y: 150, distance: 200.2
click at [26, 150] on div "Telegram-канал Инструменты База знаний Ваш менеджер: [PERSON_NAME] Alex Online …" at bounding box center [206, 26] width 412 height 352
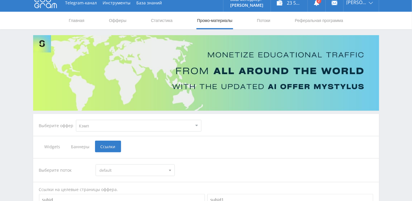
scroll to position [0, 0]
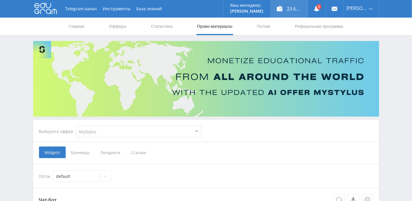
click at [298, 9] on div "23 684,71 ₽" at bounding box center [289, 9] width 37 height 18
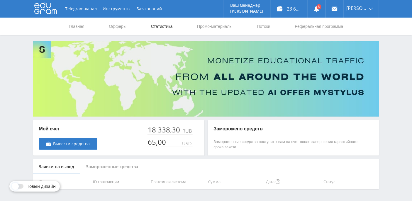
click at [153, 26] on link "Статистика" at bounding box center [161, 27] width 23 height 18
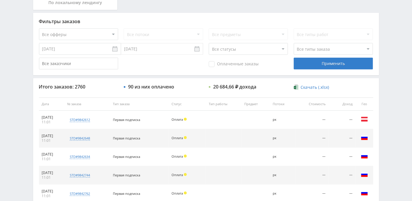
scroll to position [156, 0]
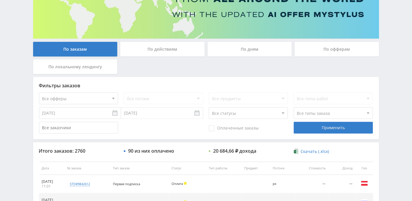
click at [249, 53] on div "По дням" at bounding box center [250, 49] width 84 height 15
click at [0, 0] on input "По дням" at bounding box center [0, 0] width 0 height 0
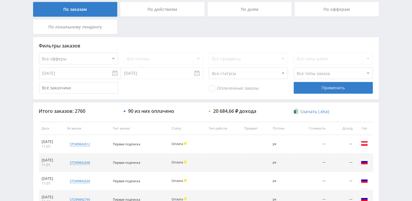
click at [254, 11] on div "По дням" at bounding box center [250, 9] width 84 height 15
click at [0, 0] on input "По дням" at bounding box center [0, 0] width 0 height 0
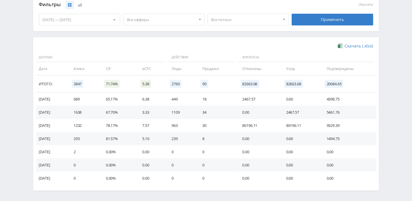
scroll to position [182, 0]
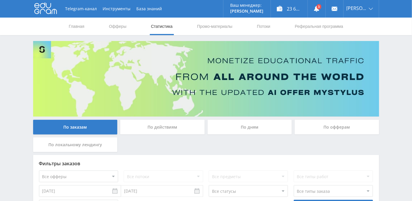
click at [237, 130] on div "По дням" at bounding box center [250, 127] width 84 height 15
click at [0, 0] on input "По дням" at bounding box center [0, 0] width 0 height 0
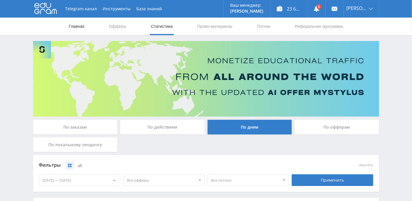
click at [77, 27] on link "Главная" at bounding box center [76, 27] width 17 height 18
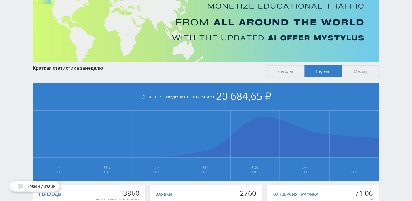
scroll to position [147, 0]
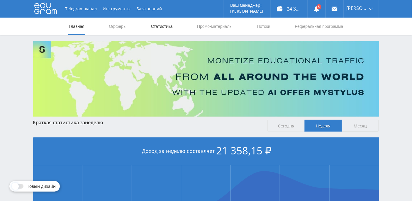
click at [156, 27] on link "Статистика" at bounding box center [161, 27] width 23 height 18
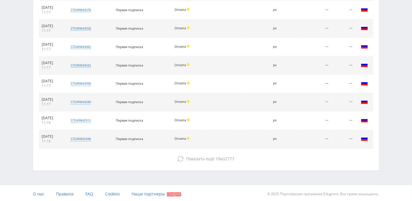
scroll to position [106, 0]
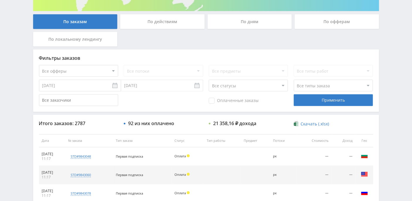
click at [283, 85] on select "Все статусы В аукционе В работе На гарантии Завершен Возврат Черновик" at bounding box center [248, 86] width 79 height 12
select select "3"
click at [209, 80] on select "Все статусы В аукционе В работе На гарантии Завершен Возврат Черновик" at bounding box center [248, 86] width 79 height 12
click at [313, 100] on div "Применить" at bounding box center [333, 100] width 79 height 12
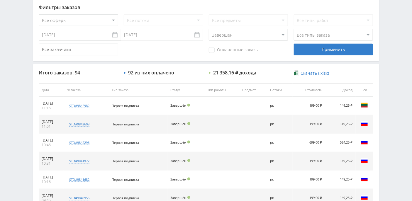
scroll to position [0, 0]
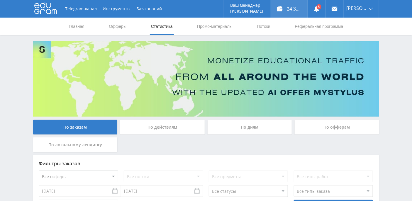
click at [302, 8] on div "24 358,21 ₽" at bounding box center [289, 9] width 37 height 18
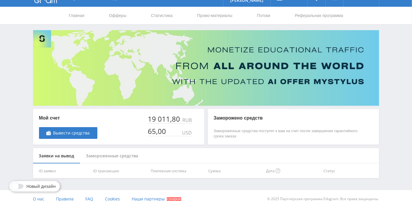
scroll to position [17, 0]
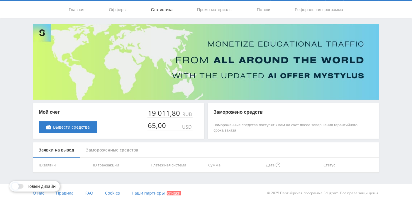
click at [159, 14] on link "Статистика" at bounding box center [161, 10] width 23 height 18
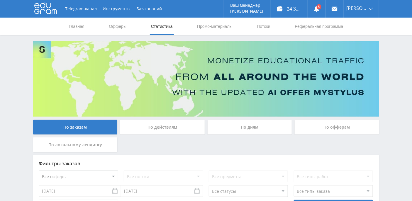
click at [245, 126] on div "По дням" at bounding box center [250, 127] width 84 height 15
click at [0, 0] on input "По дням" at bounding box center [0, 0] width 0 height 0
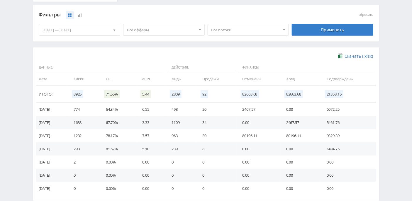
scroll to position [157, 0]
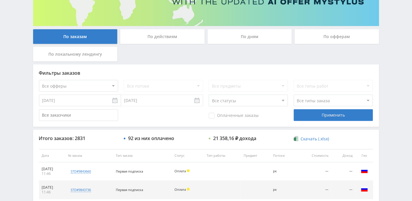
scroll to position [180, 0]
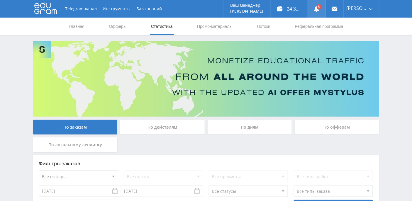
click at [325, 6] on link at bounding box center [317, 9] width 18 height 18
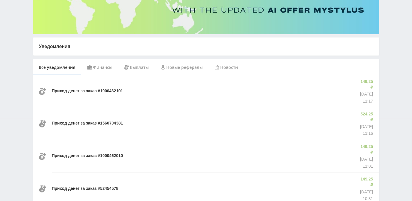
scroll to position [116, 0]
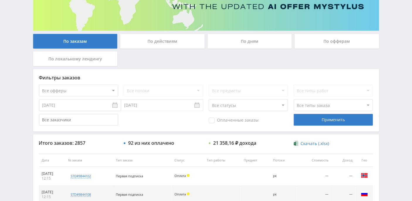
scroll to position [191, 0]
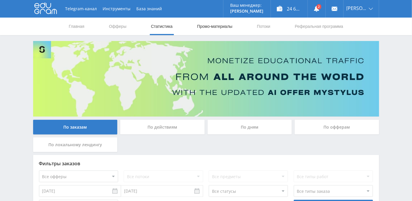
click at [207, 26] on link "Промо-материалы" at bounding box center [214, 27] width 36 height 18
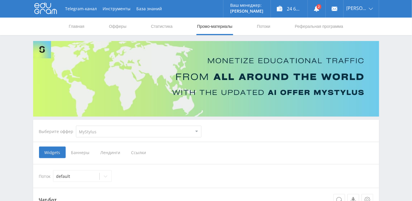
click at [196, 131] on select "MyStylus MyStylus - Revshare Кэмп Studybay Автор24 Studybay Brazil Study AI (Re…" at bounding box center [138, 132] width 125 height 12
select select "376"
click at [76, 126] on select "MyStylus MyStylus - Revshare Кэмп Studybay Автор24 Studybay Brazil Study AI (Re…" at bounding box center [138, 132] width 125 height 12
select select "376"
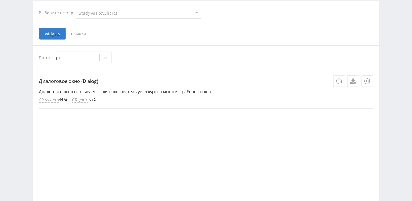
click at [81, 33] on span "Ссылки" at bounding box center [79, 34] width 26 height 12
click at [0, 0] on input "Ссылки" at bounding box center [0, 0] width 0 height 0
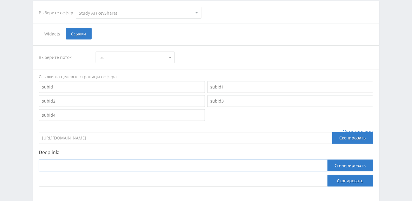
click at [84, 161] on input at bounding box center [183, 166] width 288 height 12
paste input "https://study24.ai/"
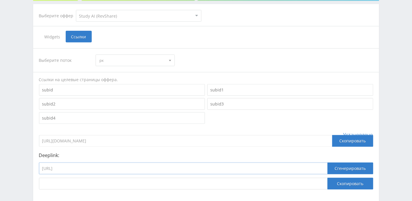
scroll to position [116, 0]
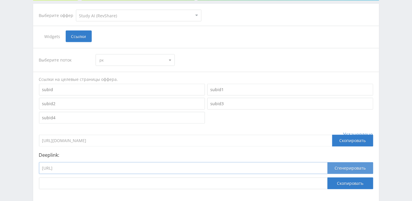
type input "https://study24.ai/"
click at [351, 168] on button "Сгенерировать" at bounding box center [350, 168] width 46 height 12
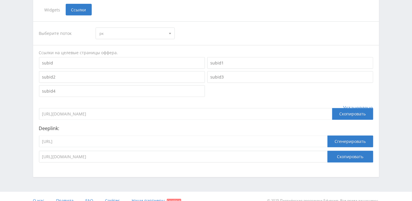
scroll to position [150, 0]
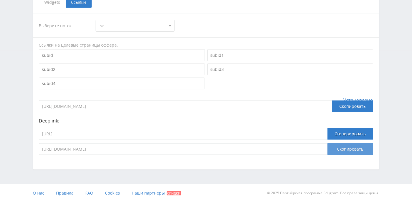
click at [341, 148] on button "Скопировать" at bounding box center [350, 149] width 46 height 12
drag, startPoint x: 93, startPoint y: 130, endPoint x: 39, endPoint y: 130, distance: 54.2
click at [39, 130] on div "Deeplink: https://study24.ai/ Сгенерировать https://eduforms.org/?rid=5235d6e2c…" at bounding box center [206, 136] width 334 height 37
drag, startPoint x: 97, startPoint y: 134, endPoint x: 36, endPoint y: 134, distance: 61.0
click at [36, 134] on div "Выберите поток рк рк default Ссылки на целевые страницы оффера. Установлено htt…" at bounding box center [206, 84] width 346 height 153
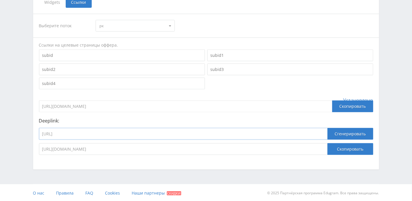
paste input "chat/open_ai_image_bot"
type input "https://study24.ai/chat/open_ai_image_bot"
click at [337, 133] on button "Сгенерировать" at bounding box center [350, 134] width 46 height 12
drag, startPoint x: 274, startPoint y: 147, endPoint x: 40, endPoint y: 149, distance: 233.3
click at [40, 149] on input "https://eduforms.org/?rid=5235d6e2c9d48b45&ulp=https%3A%2F%2Fstudy24.ai%2Fchat%…" at bounding box center [183, 149] width 288 height 12
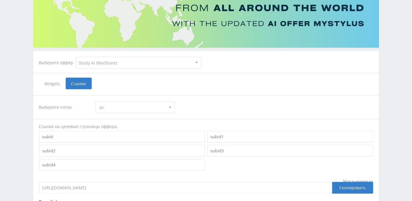
scroll to position [0, 0]
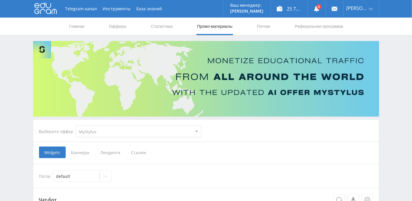
click at [299, 9] on div "25 705,21 ₽" at bounding box center [289, 9] width 37 height 18
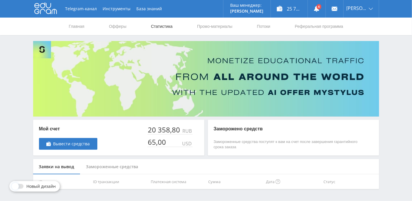
click at [158, 26] on link "Статистика" at bounding box center [161, 27] width 23 height 18
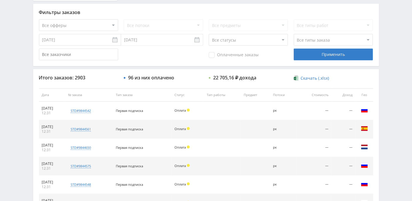
scroll to position [156, 0]
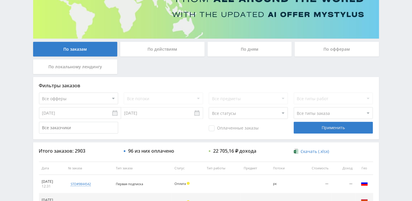
click at [263, 49] on div "По дням" at bounding box center [250, 49] width 84 height 15
click at [0, 0] on input "По дням" at bounding box center [0, 0] width 0 height 0
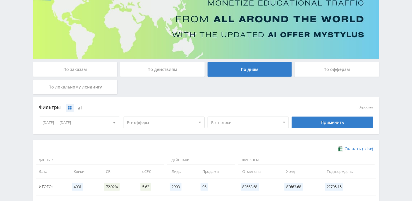
scroll to position [0, 0]
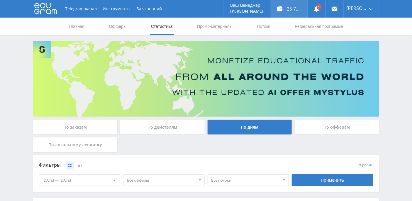
click at [301, 7] on div "25 705,21 ₽" at bounding box center [289, 9] width 37 height 18
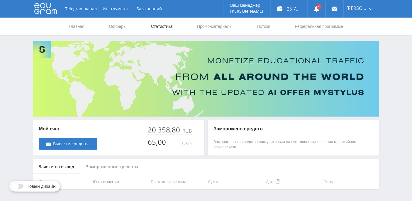
click at [167, 28] on link "Статистика" at bounding box center [161, 27] width 23 height 18
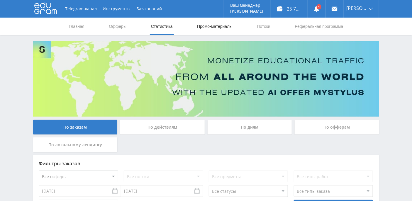
click at [213, 28] on link "Промо-материалы" at bounding box center [214, 27] width 36 height 18
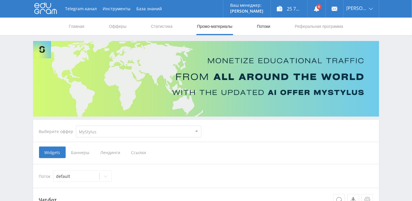
click at [268, 25] on link "Потоки" at bounding box center [263, 27] width 15 height 18
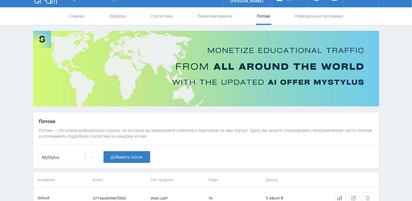
scroll to position [46, 0]
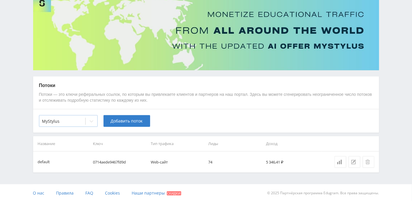
click at [92, 121] on icon at bounding box center [91, 121] width 5 height 5
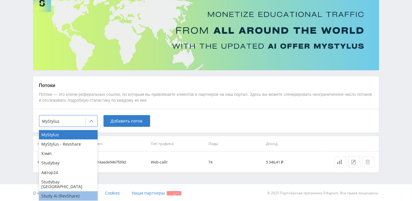
click at [76, 191] on div "Study AI (RevShare)" at bounding box center [68, 195] width 59 height 9
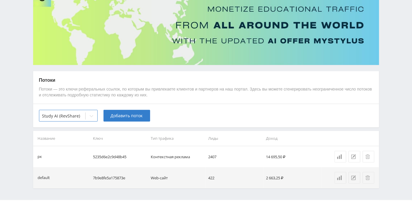
scroll to position [0, 0]
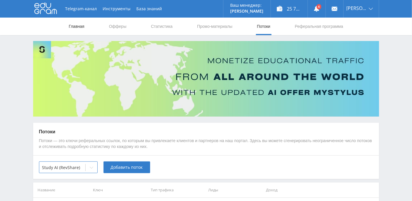
click at [79, 25] on link "Главная" at bounding box center [76, 27] width 17 height 18
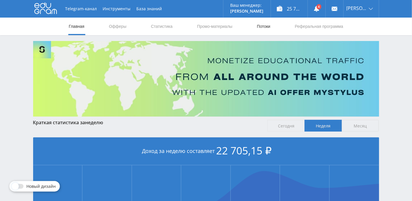
click at [269, 28] on link "Потоки" at bounding box center [263, 27] width 15 height 18
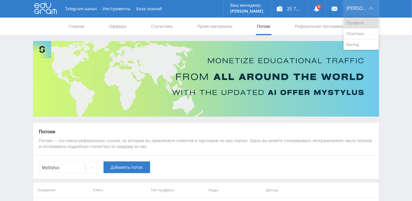
click at [363, 23] on link "Профиль" at bounding box center [361, 23] width 35 height 11
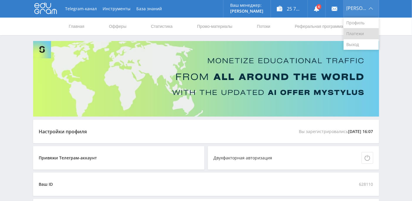
click at [361, 32] on link "Платежи" at bounding box center [361, 33] width 35 height 11
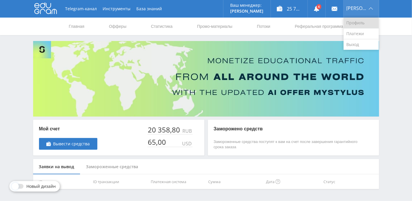
click at [362, 20] on link "Профиль" at bounding box center [361, 23] width 35 height 11
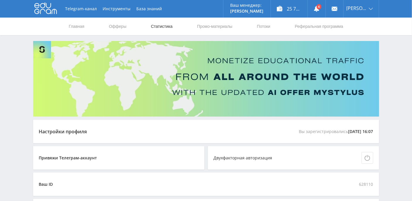
click at [163, 26] on link "Статистика" at bounding box center [161, 27] width 23 height 18
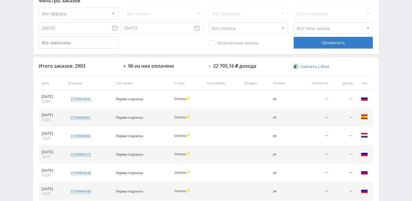
scroll to position [121, 0]
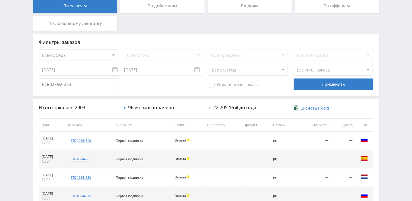
click at [283, 72] on select "Все статусы В аукционе В работе На гарантии Завершен Возврат Черновик" at bounding box center [248, 70] width 79 height 12
select select "3"
click at [209, 64] on select "Все статусы В аукционе В работе На гарантии Завершен Возврат Черновик" at bounding box center [248, 70] width 79 height 12
drag, startPoint x: 343, startPoint y: 83, endPoint x: 339, endPoint y: 84, distance: 4.1
click at [343, 83] on div "Применить" at bounding box center [333, 85] width 79 height 12
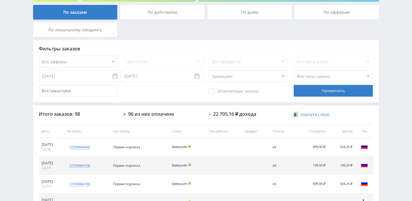
scroll to position [0, 0]
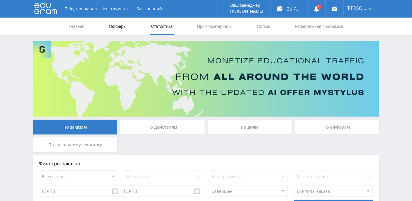
click at [117, 28] on link "Офферы" at bounding box center [117, 27] width 19 height 18
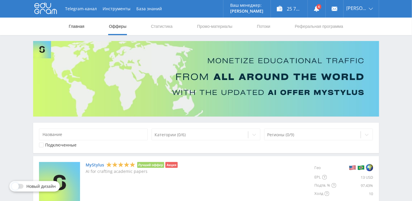
click at [82, 28] on link "Главная" at bounding box center [76, 27] width 17 height 18
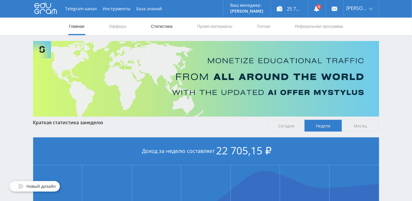
click at [163, 28] on link "Статистика" at bounding box center [161, 27] width 23 height 18
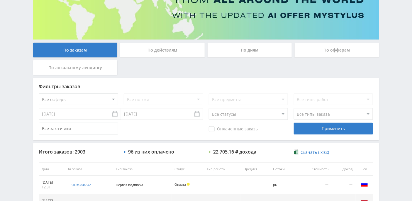
scroll to position [117, 0]
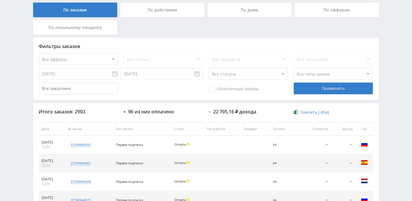
click at [113, 60] on select "Все офферы MyStylus MyStylus - Revshare Кэмп Studybay Автор24 Studybay Brazil S…" at bounding box center [78, 59] width 79 height 12
select select "339"
click at [314, 87] on div "Применить" at bounding box center [333, 89] width 79 height 12
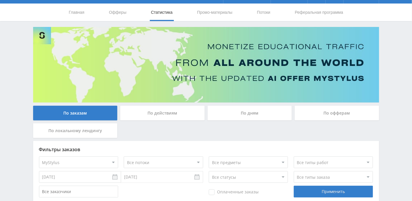
scroll to position [0, 0]
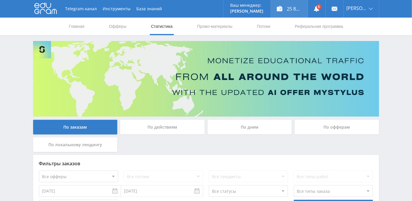
click at [295, 9] on div "25 854,51 ₽" at bounding box center [289, 9] width 37 height 18
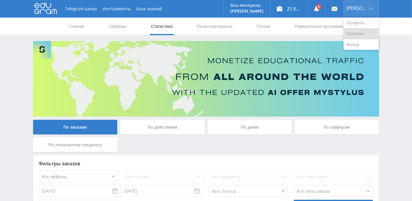
click at [363, 33] on link "Платежи" at bounding box center [361, 33] width 35 height 11
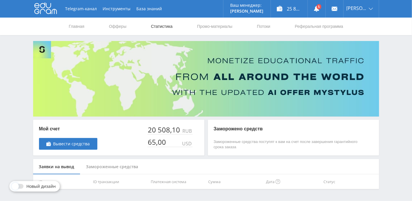
click at [156, 25] on link "Статистика" at bounding box center [161, 27] width 23 height 18
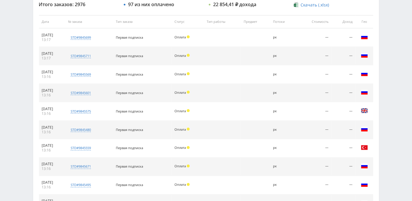
scroll to position [274, 0]
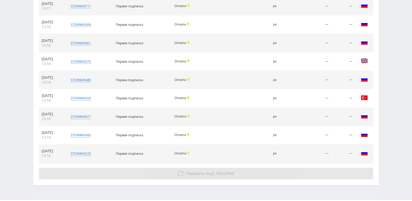
click at [202, 171] on span "Показать ещё" at bounding box center [200, 174] width 28 height 6
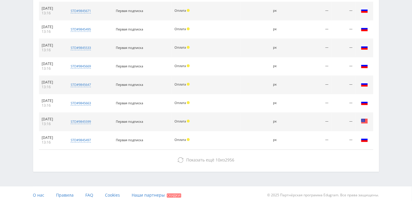
scroll to position [0, 0]
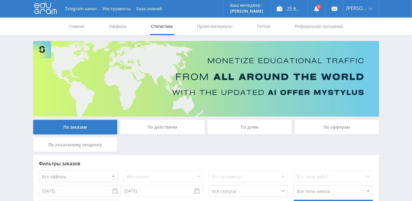
click at [255, 133] on div "По дням" at bounding box center [250, 127] width 84 height 15
click at [0, 0] on input "По дням" at bounding box center [0, 0] width 0 height 0
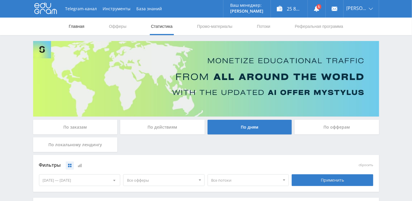
click at [78, 22] on link "Главная" at bounding box center [76, 27] width 17 height 18
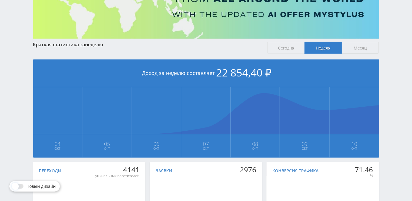
scroll to position [147, 0]
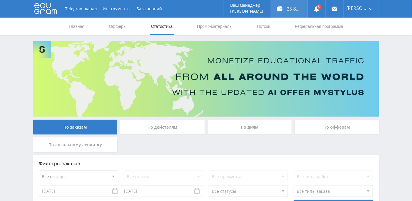
click at [303, 10] on div "25 854,51 ₽" at bounding box center [289, 9] width 37 height 18
click at [325, 9] on link at bounding box center [317, 9] width 18 height 18
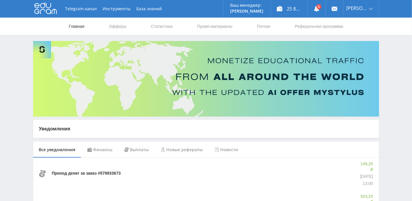
click at [83, 26] on link "Главная" at bounding box center [76, 27] width 17 height 18
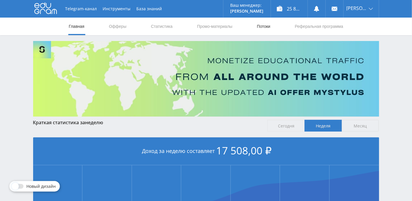
click at [260, 26] on link "Потоки" at bounding box center [263, 27] width 15 height 18
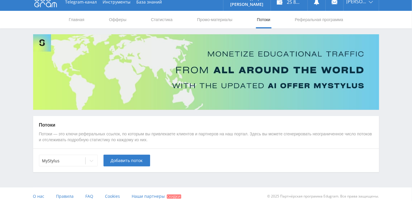
scroll to position [10, 0]
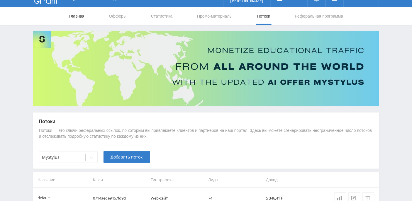
click at [80, 16] on link "Главная" at bounding box center [76, 16] width 17 height 18
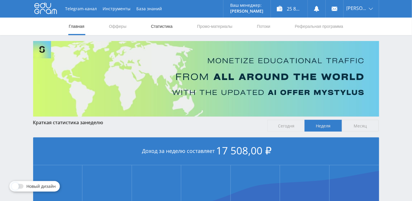
click at [159, 28] on link "Статистика" at bounding box center [161, 27] width 23 height 18
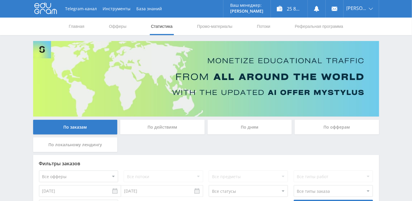
click at [250, 125] on div "По дням" at bounding box center [250, 127] width 84 height 15
click at [0, 0] on input "По дням" at bounding box center [0, 0] width 0 height 0
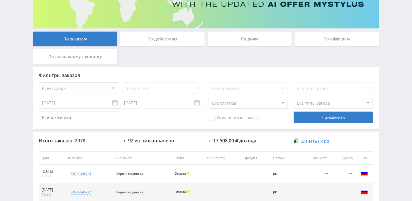
scroll to position [182, 0]
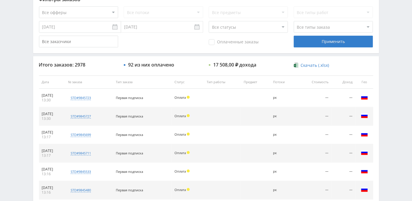
scroll to position [195, 0]
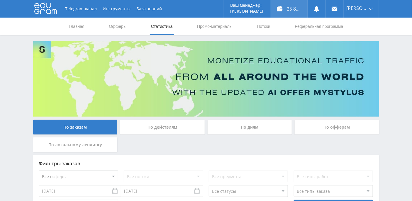
click at [300, 9] on div "25 854,51 ₽" at bounding box center [289, 9] width 37 height 18
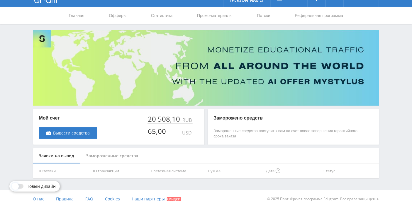
scroll to position [17, 0]
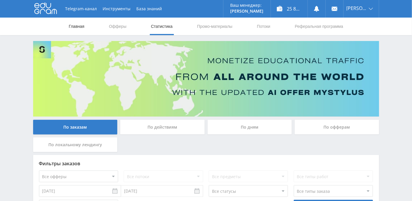
click at [79, 26] on link "Главная" at bounding box center [76, 27] width 17 height 18
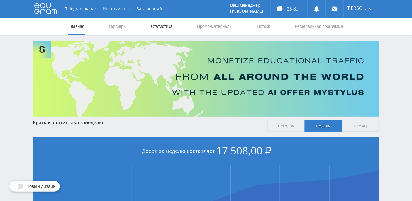
click at [165, 27] on link "Статистика" at bounding box center [161, 27] width 23 height 18
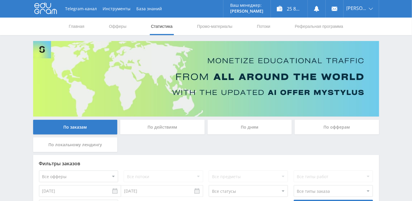
click at [250, 123] on div "По дням" at bounding box center [250, 127] width 84 height 15
click at [0, 0] on input "По дням" at bounding box center [0, 0] width 0 height 0
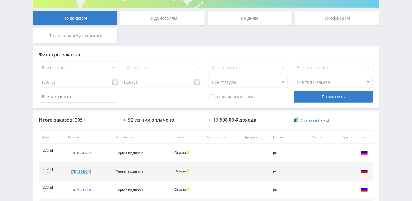
scroll to position [185, 0]
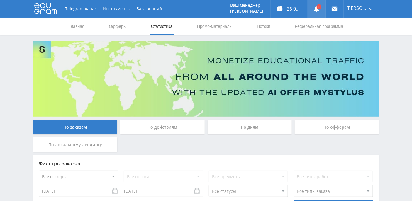
click at [319, 10] on use at bounding box center [316, 9] width 5 height 6
click at [253, 130] on div "По дням" at bounding box center [250, 127] width 84 height 15
click at [0, 0] on input "По дням" at bounding box center [0, 0] width 0 height 0
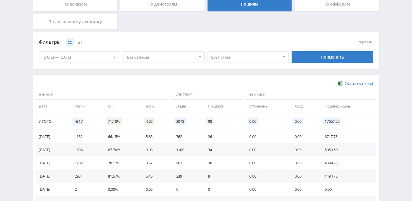
scroll to position [156, 0]
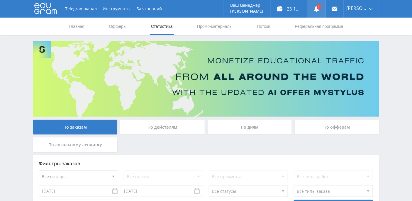
click at [319, 9] on use at bounding box center [316, 9] width 5 height 6
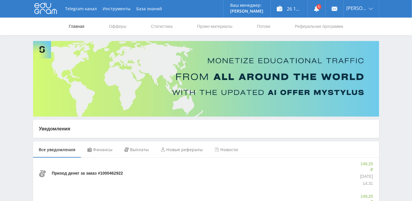
click at [74, 27] on link "Главная" at bounding box center [76, 27] width 17 height 18
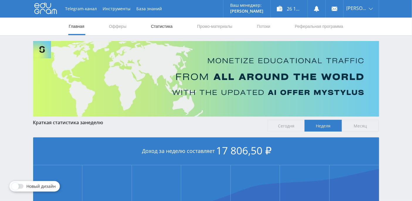
click at [166, 24] on link "Статистика" at bounding box center [161, 27] width 23 height 18
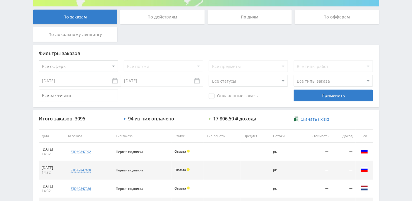
scroll to position [184, 0]
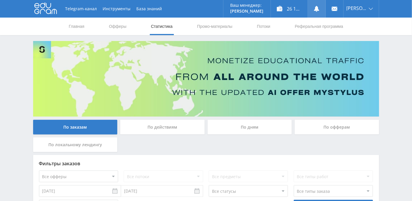
click at [325, 10] on link at bounding box center [317, 9] width 18 height 18
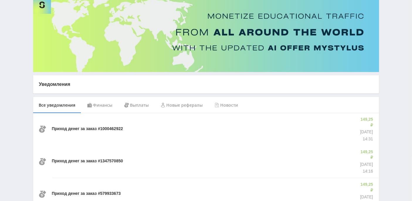
scroll to position [78, 0]
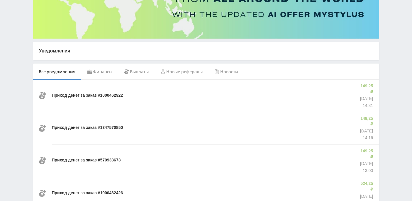
click at [365, 103] on p "14:31" at bounding box center [366, 106] width 14 height 6
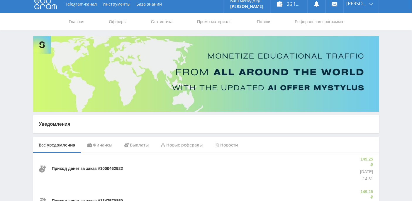
scroll to position [0, 0]
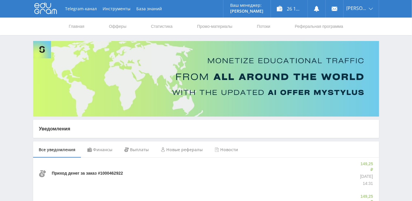
click at [50, 9] on icon at bounding box center [45, 8] width 23 height 12
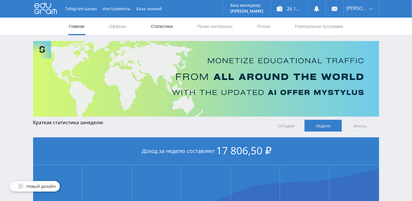
click at [161, 25] on link "Статистика" at bounding box center [161, 27] width 23 height 18
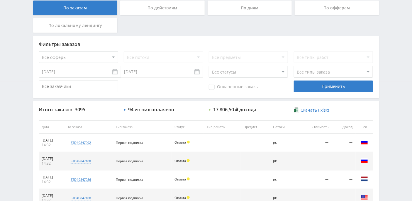
scroll to position [147, 0]
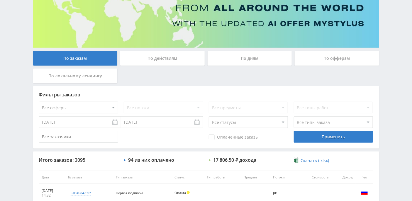
click at [263, 55] on div "По дням" at bounding box center [250, 58] width 84 height 15
click at [0, 0] on input "По дням" at bounding box center [0, 0] width 0 height 0
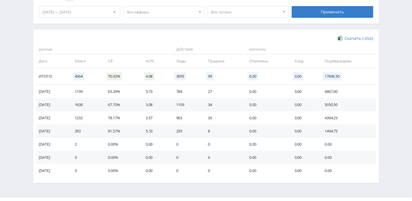
scroll to position [182, 0]
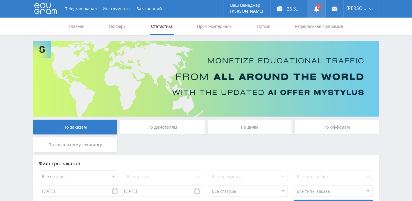
click at [319, 6] on use at bounding box center [316, 9] width 5 height 6
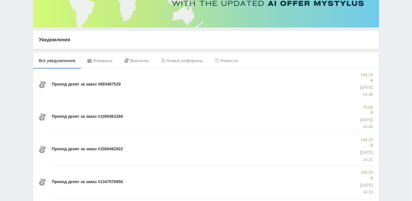
scroll to position [117, 0]
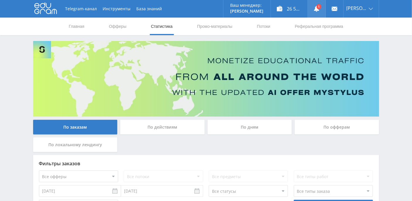
click at [323, 13] on link at bounding box center [317, 9] width 18 height 18
click at [319, 7] on use at bounding box center [316, 9] width 5 height 6
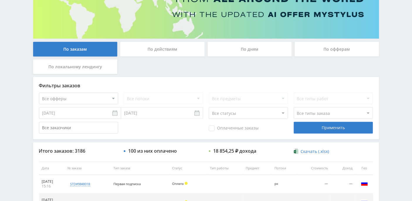
click at [251, 50] on div "По дням" at bounding box center [250, 49] width 84 height 15
click at [0, 0] on input "По дням" at bounding box center [0, 0] width 0 height 0
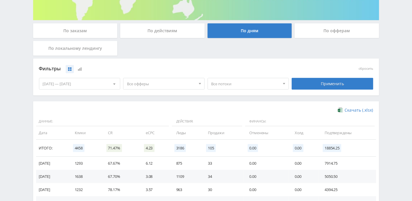
scroll to position [63, 0]
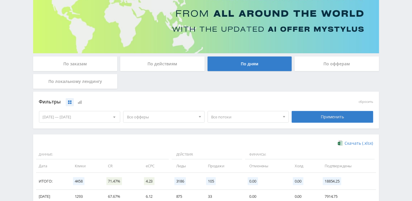
click at [116, 117] on div at bounding box center [114, 116] width 11 height 11
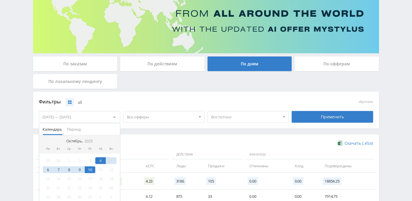
click at [152, 96] on div "Фильтры" at bounding box center [164, 101] width 253 height 13
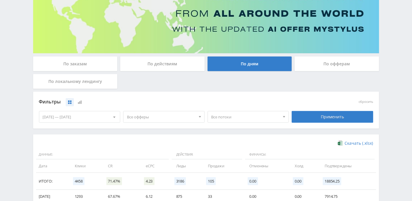
click at [199, 116] on span at bounding box center [200, 117] width 2 height 3
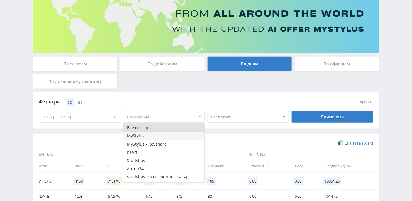
click at [147, 133] on button "MyStylus" at bounding box center [163, 136] width 81 height 8
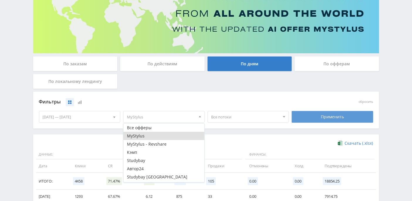
click at [325, 118] on div "Применить" at bounding box center [332, 117] width 81 height 12
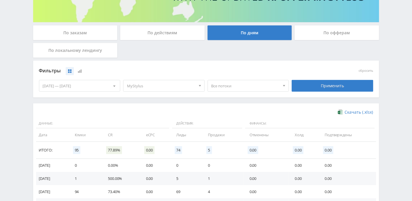
scroll to position [60, 0]
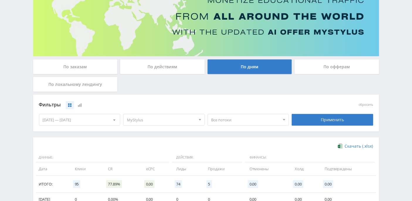
click at [201, 120] on div at bounding box center [200, 119] width 9 height 11
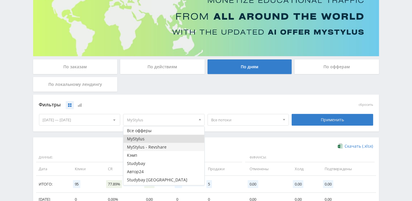
click at [183, 145] on button "MyStylus - Revshare" at bounding box center [163, 147] width 81 height 8
click at [151, 139] on button "MyStylus" at bounding box center [163, 139] width 81 height 8
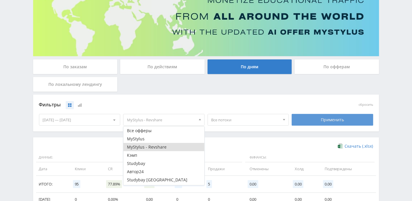
click at [323, 121] on div "Применить" at bounding box center [332, 120] width 81 height 12
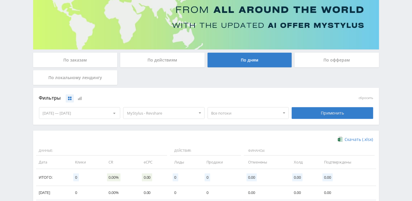
scroll to position [78, 0]
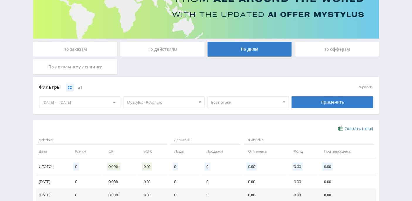
click at [199, 102] on span at bounding box center [200, 102] width 2 height 3
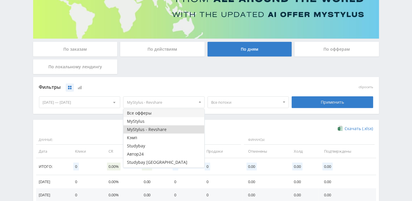
click at [152, 113] on button "Все офферы" at bounding box center [163, 113] width 81 height 8
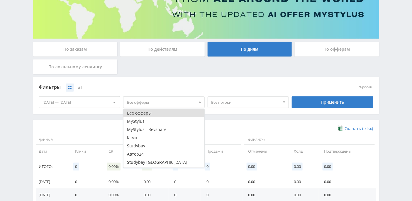
click at [193, 78] on div "Фильтры сбросить 04.10.2025 — 10.10.2025 Календарь Период Октябрь, 2025 Пн Вт С…" at bounding box center [206, 95] width 346 height 37
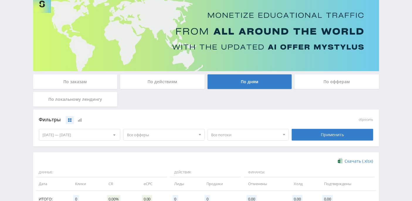
scroll to position [0, 0]
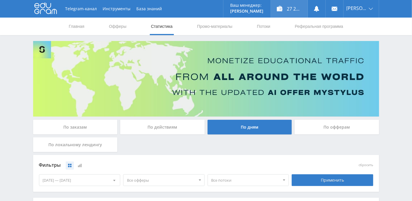
click at [294, 12] on div "27 200,71 ₽" at bounding box center [289, 9] width 37 height 18
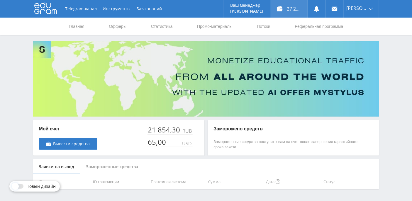
click at [298, 11] on div "27 200,71 ₽" at bounding box center [289, 9] width 37 height 18
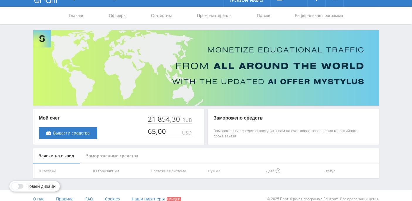
scroll to position [17, 0]
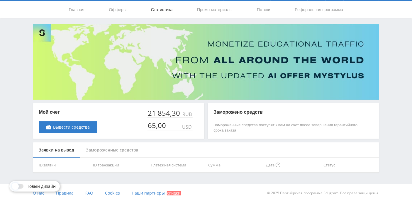
click at [167, 7] on link "Статистика" at bounding box center [161, 10] width 23 height 18
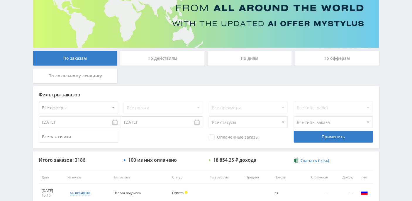
scroll to position [137, 0]
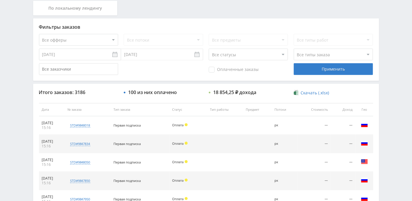
click at [115, 41] on select "Все офферы MyStylus MyStylus - Revshare Кэмп Studybay Автор24 Studybay Brazil S…" at bounding box center [78, 40] width 79 height 12
select select "339"
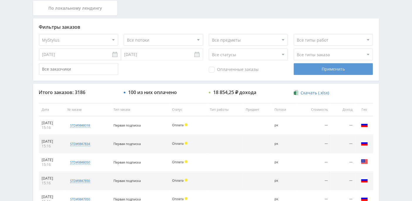
click at [318, 69] on div "Применить" at bounding box center [333, 69] width 79 height 12
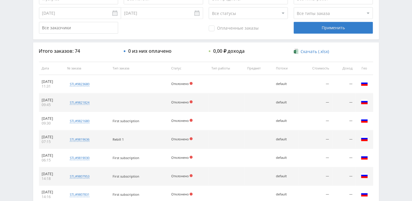
scroll to position [133, 0]
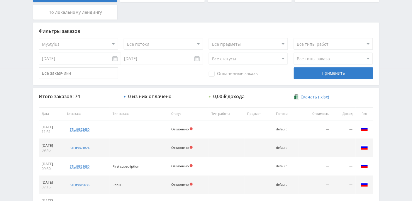
click at [111, 45] on select "Все офферы MyStylus MyStylus - Revshare Кэмп Studybay Автор24 Studybay Brazil S…" at bounding box center [78, 44] width 79 height 12
select select "376"
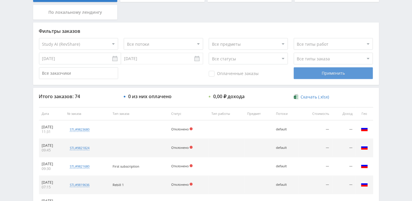
click at [325, 74] on div "Применить" at bounding box center [333, 73] width 79 height 12
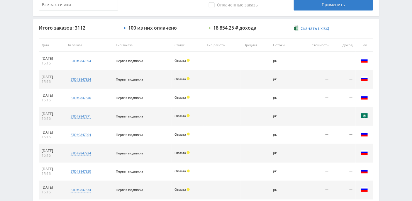
scroll to position [211, 0]
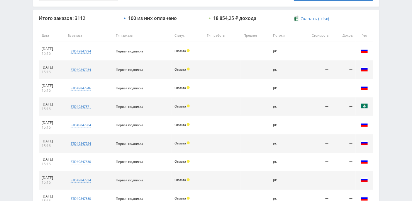
click at [310, 19] on span "Скачать (.xlsx)" at bounding box center [314, 18] width 28 height 5
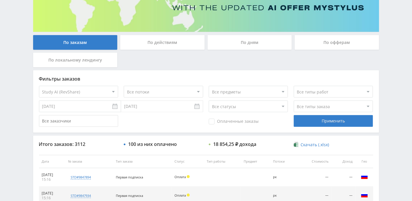
click at [262, 41] on div "По дням" at bounding box center [250, 42] width 84 height 15
click at [0, 0] on input "По дням" at bounding box center [0, 0] width 0 height 0
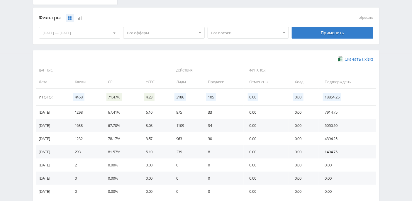
scroll to position [182, 0]
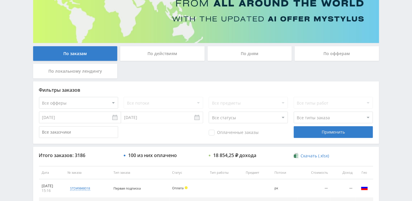
click at [262, 53] on div "По дням" at bounding box center [250, 53] width 84 height 15
click at [0, 0] on input "По дням" at bounding box center [0, 0] width 0 height 0
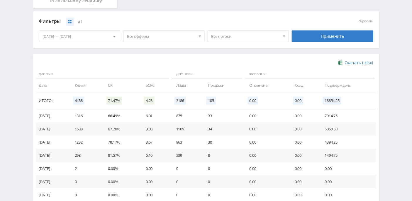
scroll to position [151, 0]
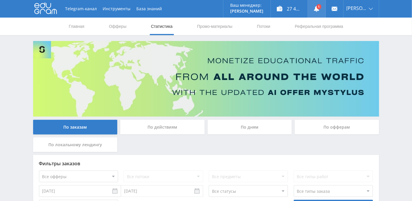
click at [319, 10] on use at bounding box center [316, 9] width 5 height 6
click at [201, 28] on link "Промо-материалы" at bounding box center [214, 27] width 36 height 18
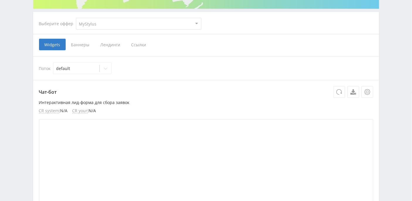
scroll to position [74, 0]
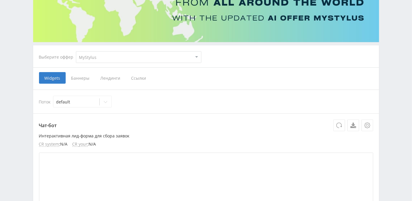
click at [99, 58] on select "MyStylus MyStylus - Revshare Кэмп Studybay Автор24 Studybay Brazil Study AI (Re…" at bounding box center [138, 57] width 125 height 12
select select "376"
click at [76, 51] on select "MyStylus MyStylus - Revshare Кэмп Studybay Автор24 Studybay Brazil Study AI (Re…" at bounding box center [138, 57] width 125 height 12
select select "376"
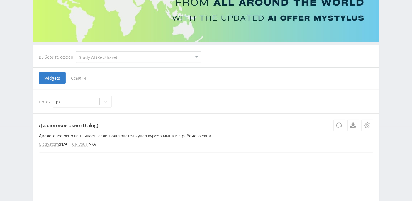
click at [82, 79] on span "Ссылки" at bounding box center [79, 78] width 26 height 12
click at [0, 0] on input "Ссылки" at bounding box center [0, 0] width 0 height 0
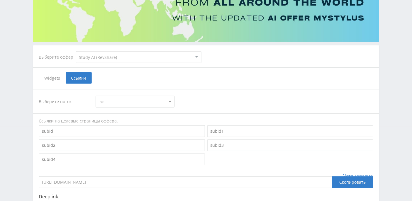
scroll to position [150, 0]
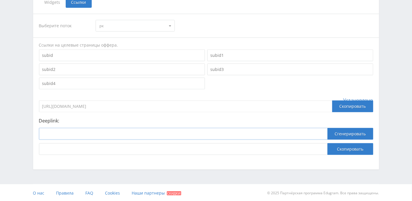
click at [70, 132] on input at bounding box center [183, 134] width 288 height 12
paste input "https://study24.ai/"
type input "https://study24.ai/"
click at [346, 133] on button "Сгенерировать" at bounding box center [350, 134] width 46 height 12
drag, startPoint x: 46, startPoint y: 149, endPoint x: 224, endPoint y: 147, distance: 178.5
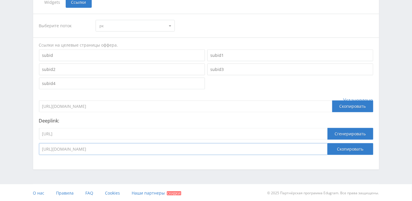
click at [224, 147] on input "https://eduforms.org/?rid=5235d6e2c9d48b45&ulp=https%3A%2F%2Fstudy24.ai" at bounding box center [183, 149] width 288 height 12
click at [217, 133] on input "https://study24.ai/" at bounding box center [183, 134] width 288 height 12
drag, startPoint x: 209, startPoint y: 149, endPoint x: 41, endPoint y: 146, distance: 168.3
click at [41, 146] on input "https://eduforms.org/?rid=5235d6e2c9d48b45&ulp=https%3A%2F%2Fstudy24.ai" at bounding box center [183, 149] width 288 height 12
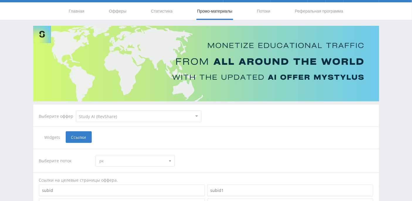
scroll to position [0, 0]
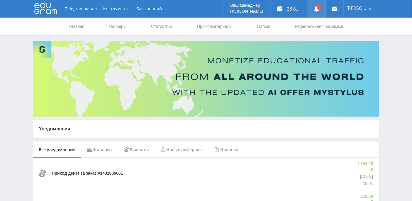
click at [325, 8] on link at bounding box center [317, 9] width 18 height 18
click at [115, 25] on link "Офферы" at bounding box center [117, 27] width 19 height 18
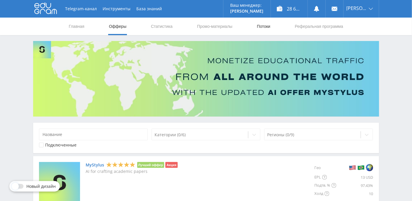
click at [263, 29] on link "Потоки" at bounding box center [263, 27] width 15 height 18
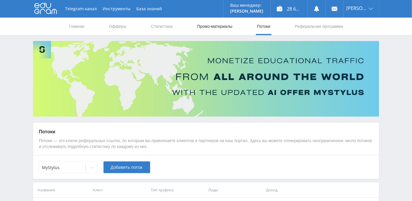
click at [218, 25] on link "Промо-материалы" at bounding box center [214, 27] width 36 height 18
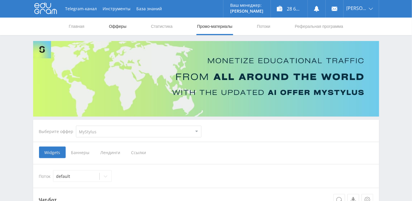
click at [117, 28] on link "Офферы" at bounding box center [117, 27] width 19 height 18
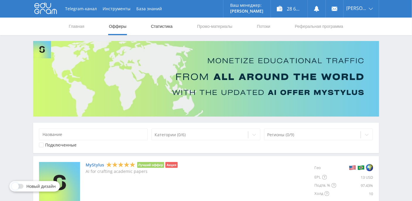
click at [161, 27] on link "Статистика" at bounding box center [161, 27] width 23 height 18
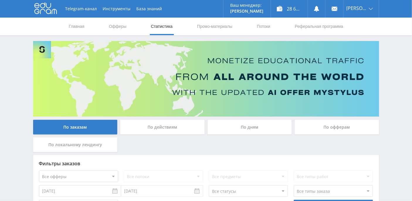
click at [260, 126] on div "По дням" at bounding box center [250, 127] width 84 height 15
click at [0, 0] on input "По дням" at bounding box center [0, 0] width 0 height 0
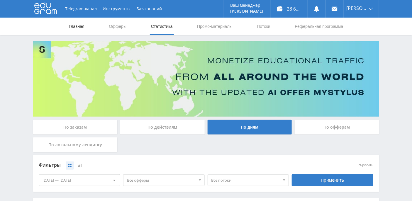
click at [77, 27] on link "Главная" at bounding box center [76, 27] width 17 height 18
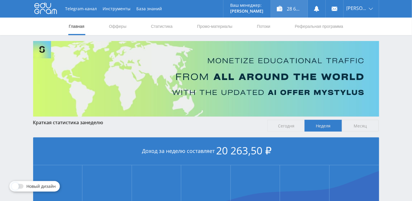
click at [297, 7] on div "28 610,01 ₽" at bounding box center [289, 9] width 37 height 18
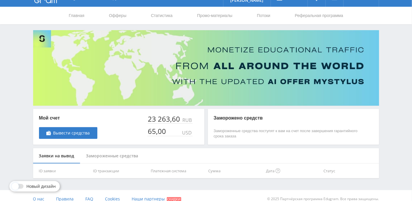
scroll to position [17, 0]
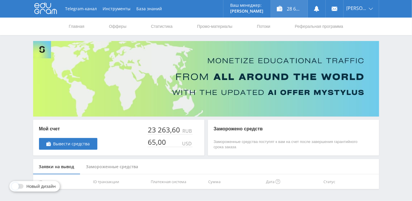
click at [295, 10] on div "28 610,01 ₽" at bounding box center [289, 9] width 37 height 18
click at [117, 27] on link "Офферы" at bounding box center [117, 27] width 19 height 18
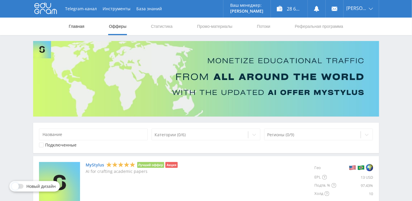
click at [77, 23] on link "Главная" at bounding box center [76, 27] width 17 height 18
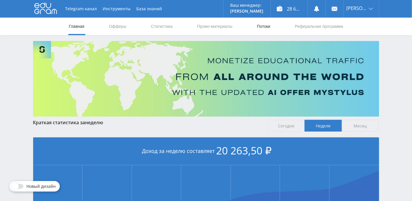
click at [265, 28] on link "Потоки" at bounding box center [263, 27] width 15 height 18
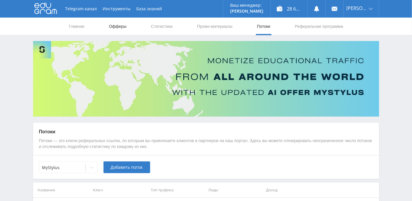
click at [120, 28] on link "Офферы" at bounding box center [117, 27] width 19 height 18
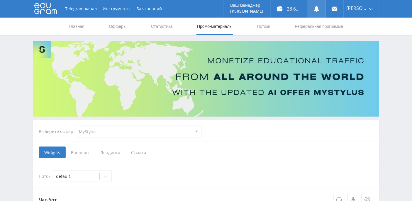
click at [320, 11] on icon at bounding box center [317, 9] width 6 height 6
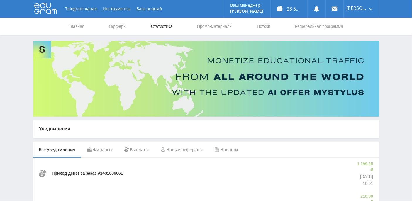
click at [170, 27] on link "Статистика" at bounding box center [161, 27] width 23 height 18
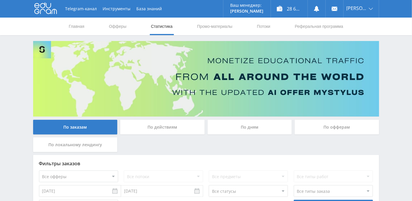
click at [259, 122] on div "По дням" at bounding box center [250, 127] width 84 height 15
click at [0, 0] on input "По дням" at bounding box center [0, 0] width 0 height 0
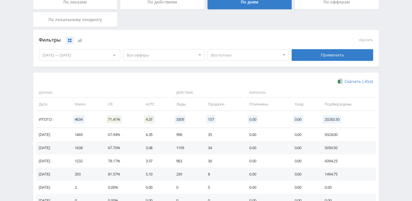
scroll to position [156, 0]
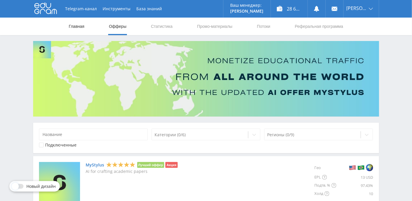
click at [77, 26] on link "Главная" at bounding box center [76, 27] width 17 height 18
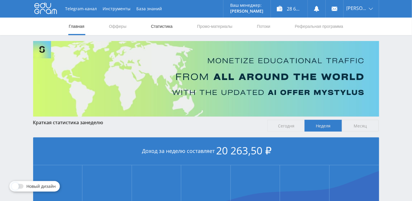
click at [164, 28] on link "Статистика" at bounding box center [161, 27] width 23 height 18
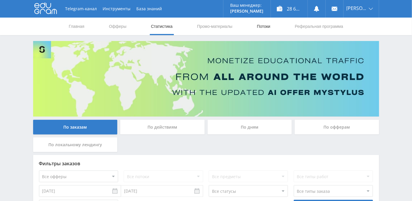
click at [258, 26] on link "Потоки" at bounding box center [263, 27] width 15 height 18
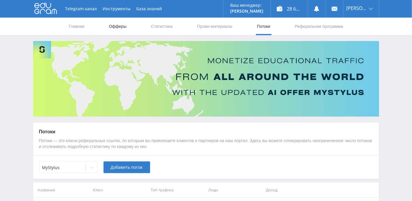
click at [118, 27] on link "Офферы" at bounding box center [117, 27] width 19 height 18
